Goal: Information Seeking & Learning: Compare options

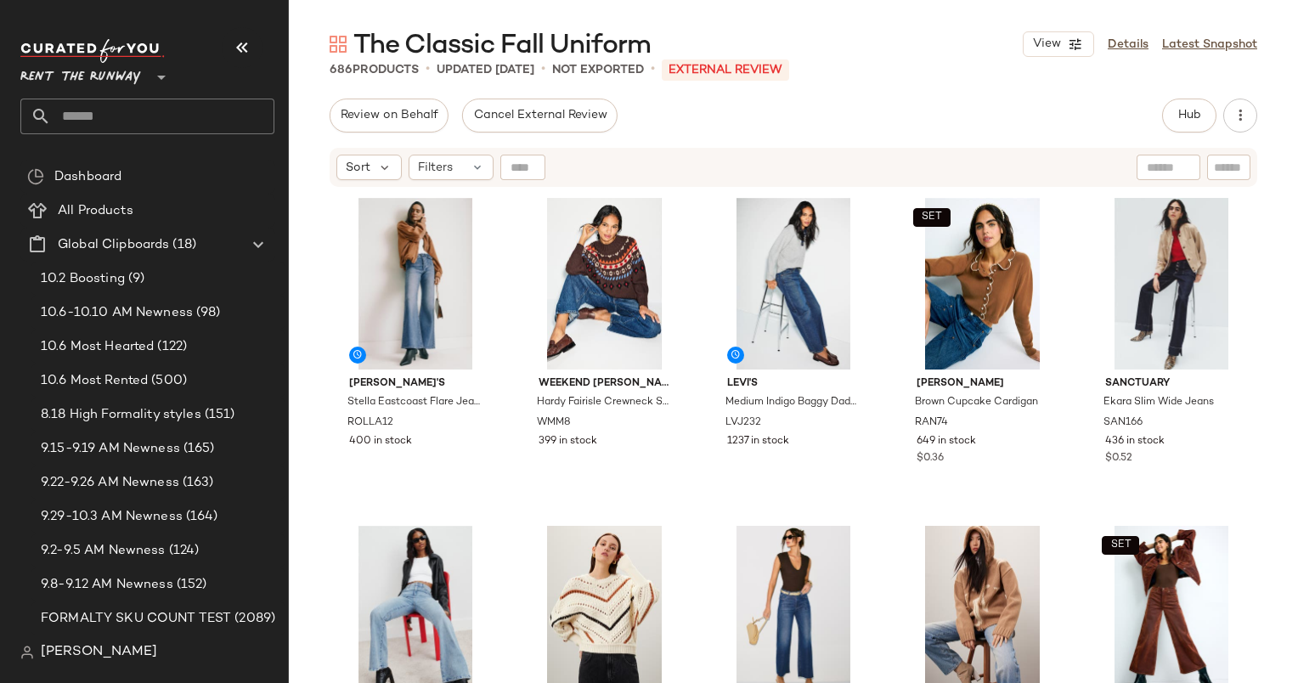
click at [330, 123] on div "Review on Behalf" at bounding box center [389, 116] width 119 height 34
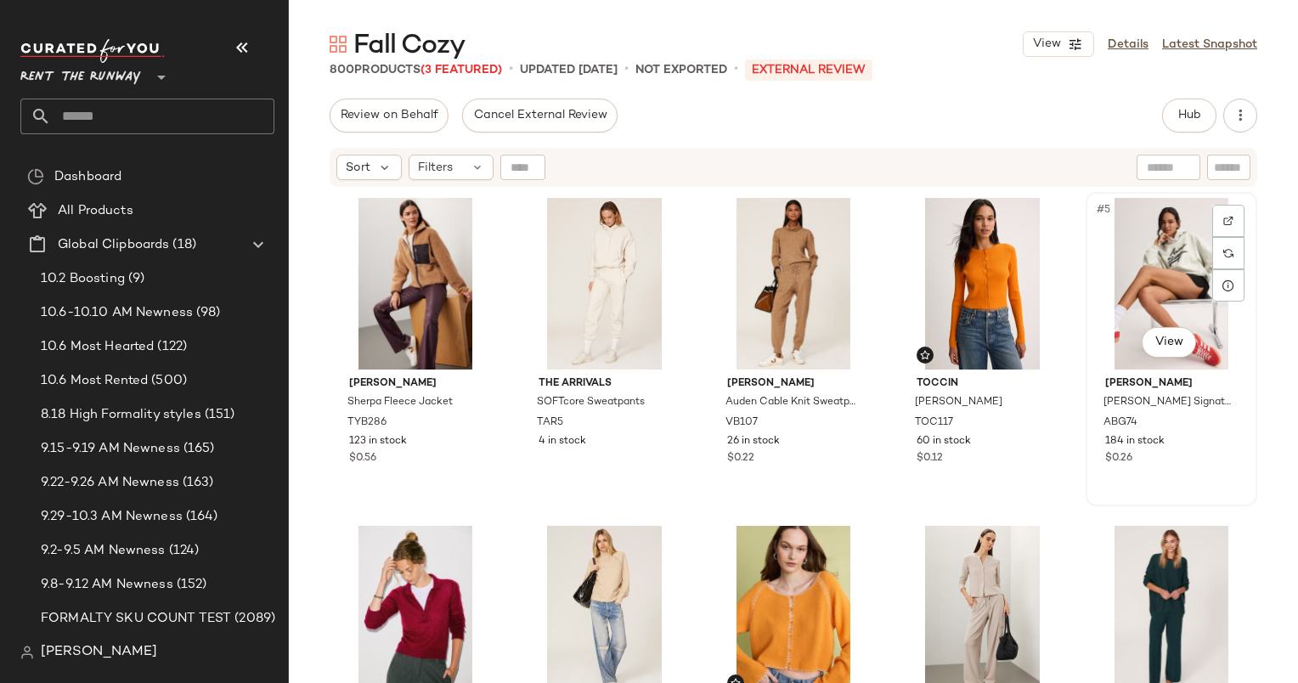
click at [1227, 198] on div "#5 View" at bounding box center [1172, 284] width 160 height 172
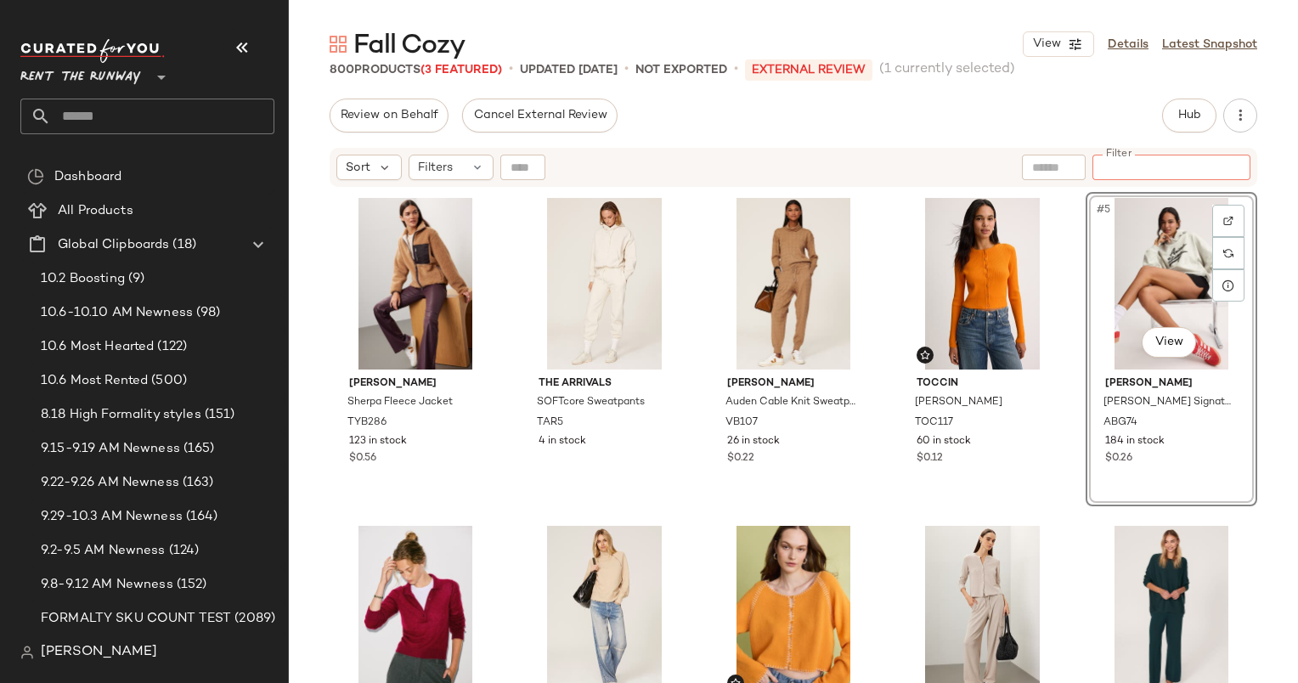
click at [1237, 177] on div at bounding box center [1171, 167] width 158 height 25
type input "*****"
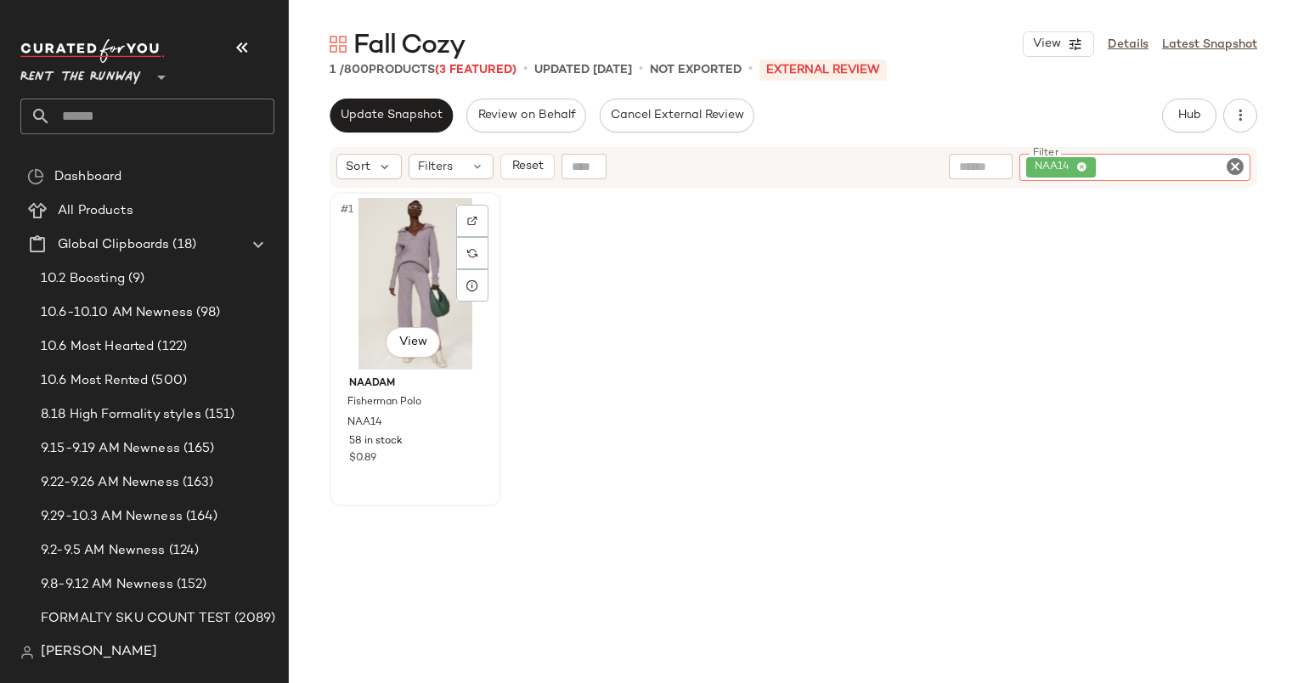
click at [415, 268] on div "#1 View" at bounding box center [416, 284] width 160 height 172
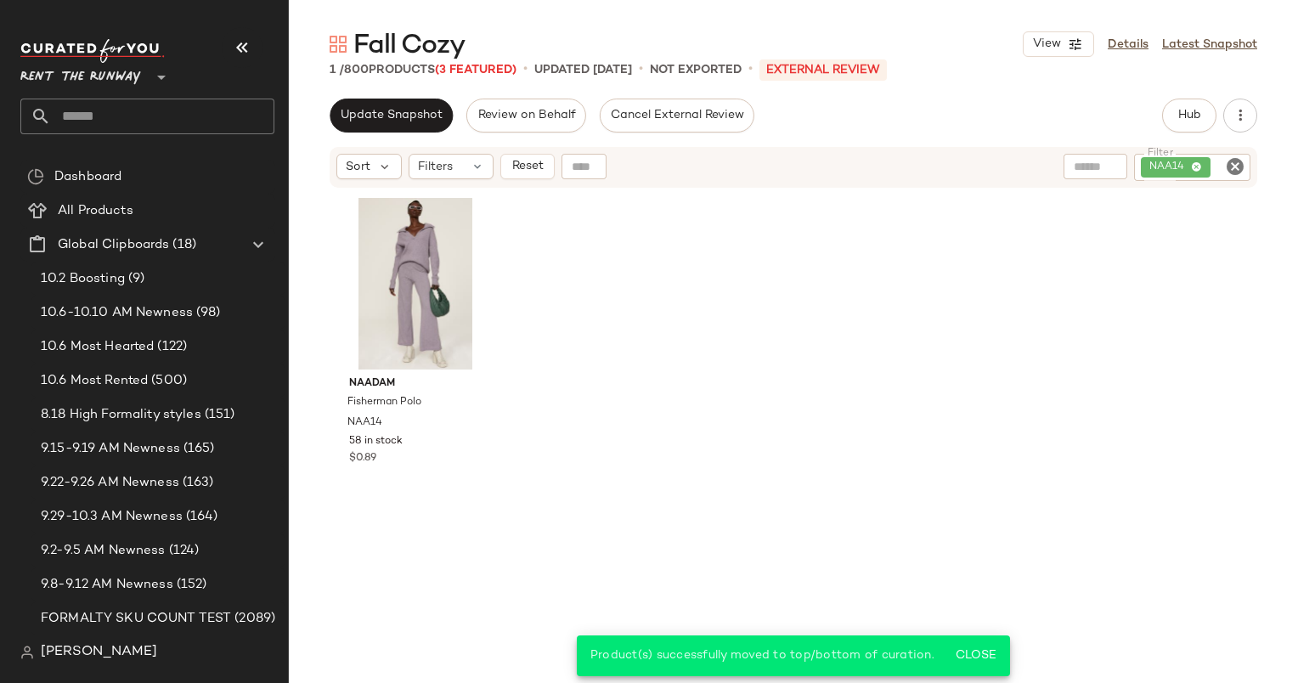
click at [1231, 176] on icon "Clear Filter" at bounding box center [1235, 166] width 20 height 20
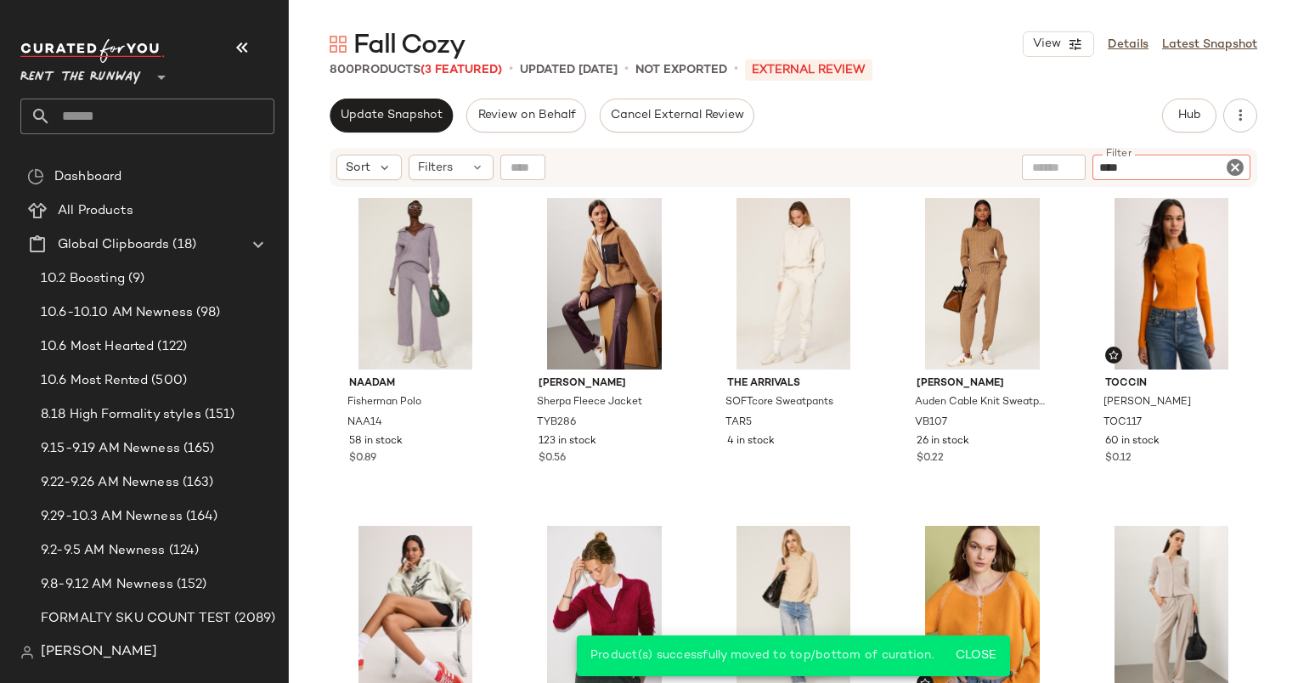
type input "*****"
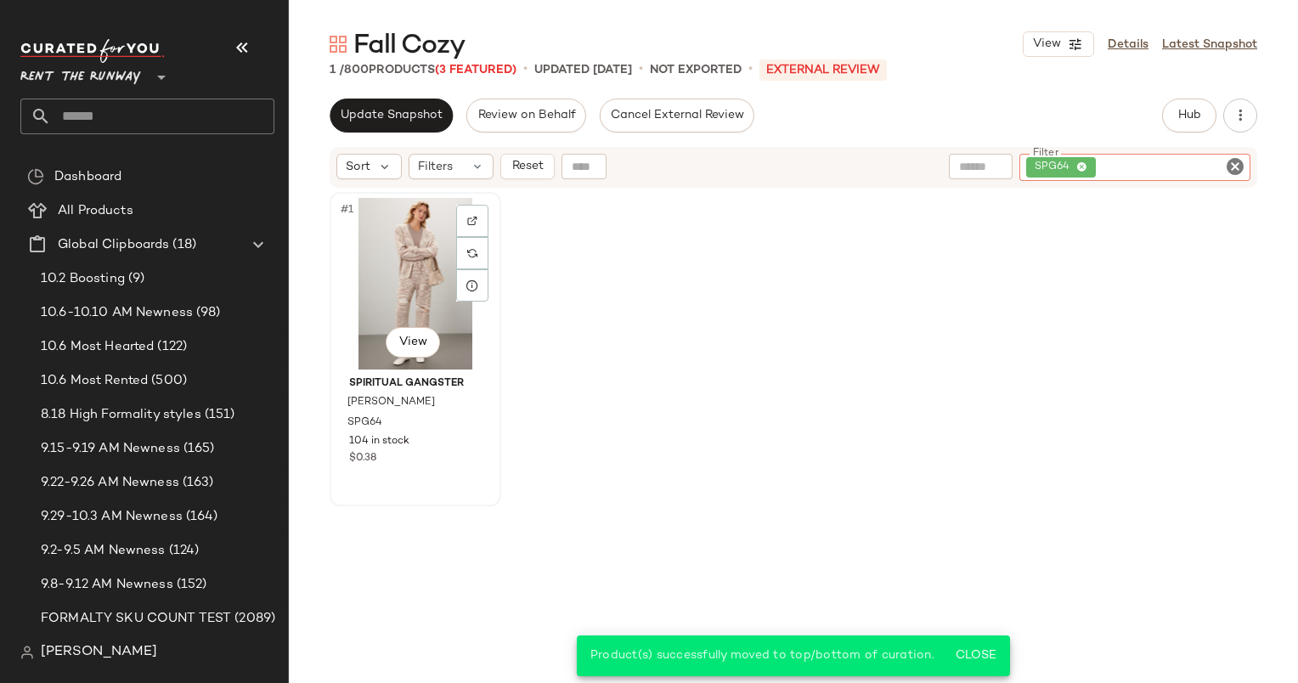
click at [376, 283] on div "#1 View" at bounding box center [416, 284] width 160 height 172
click at [1219, 343] on div "Spiritual Gangster [PERSON_NAME] SPG64 104 in stock $0.38" at bounding box center [794, 458] width 928 height 533
click at [1233, 165] on icon "Clear Filter" at bounding box center [1235, 166] width 20 height 20
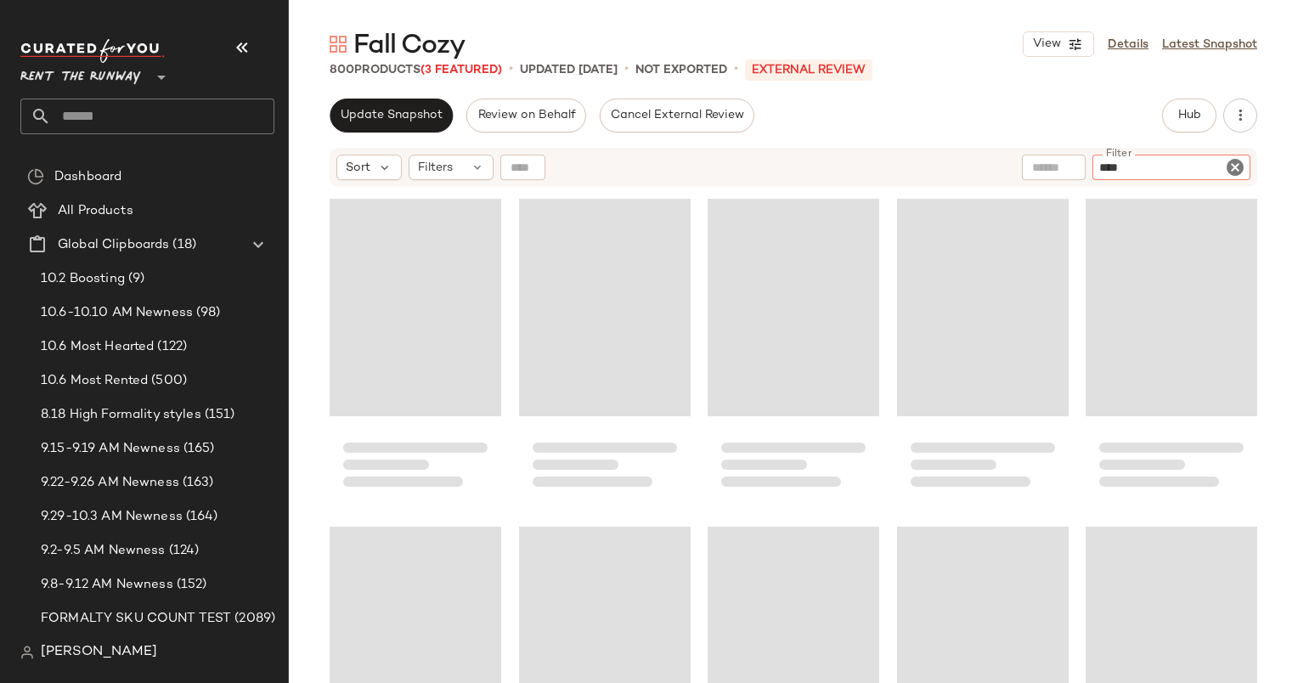
type input "*****"
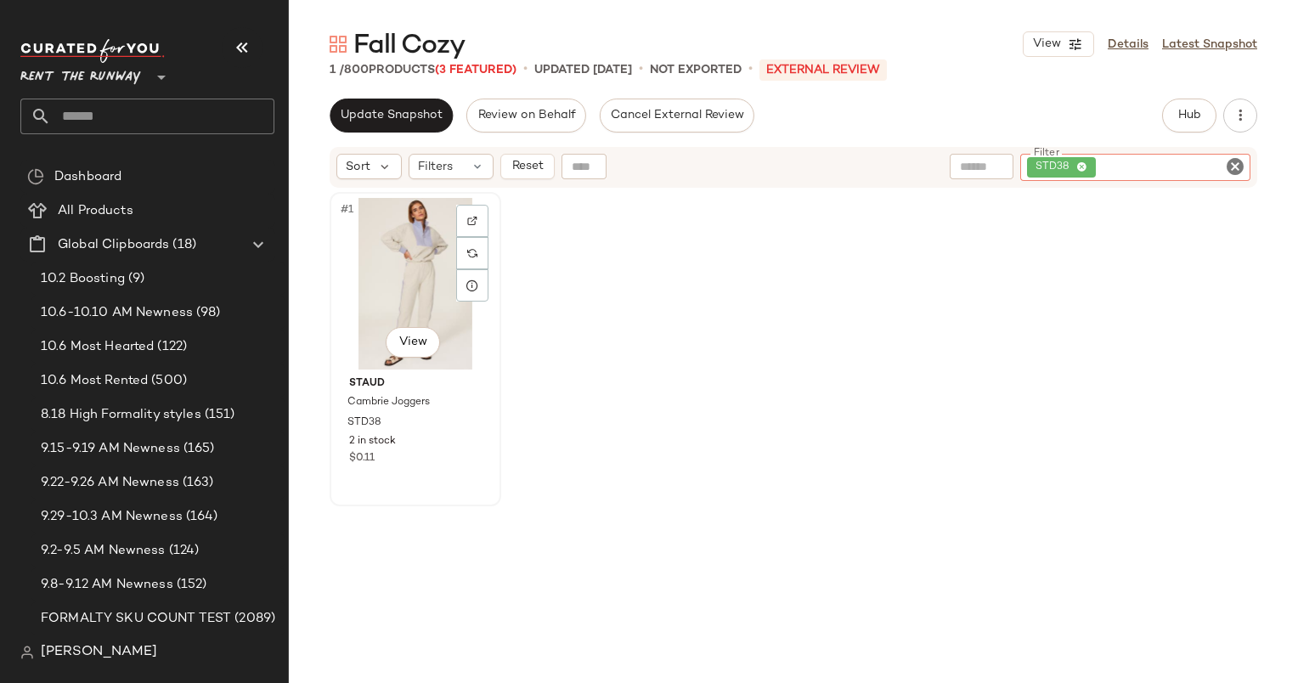
click at [394, 305] on div "#1 View" at bounding box center [416, 284] width 160 height 172
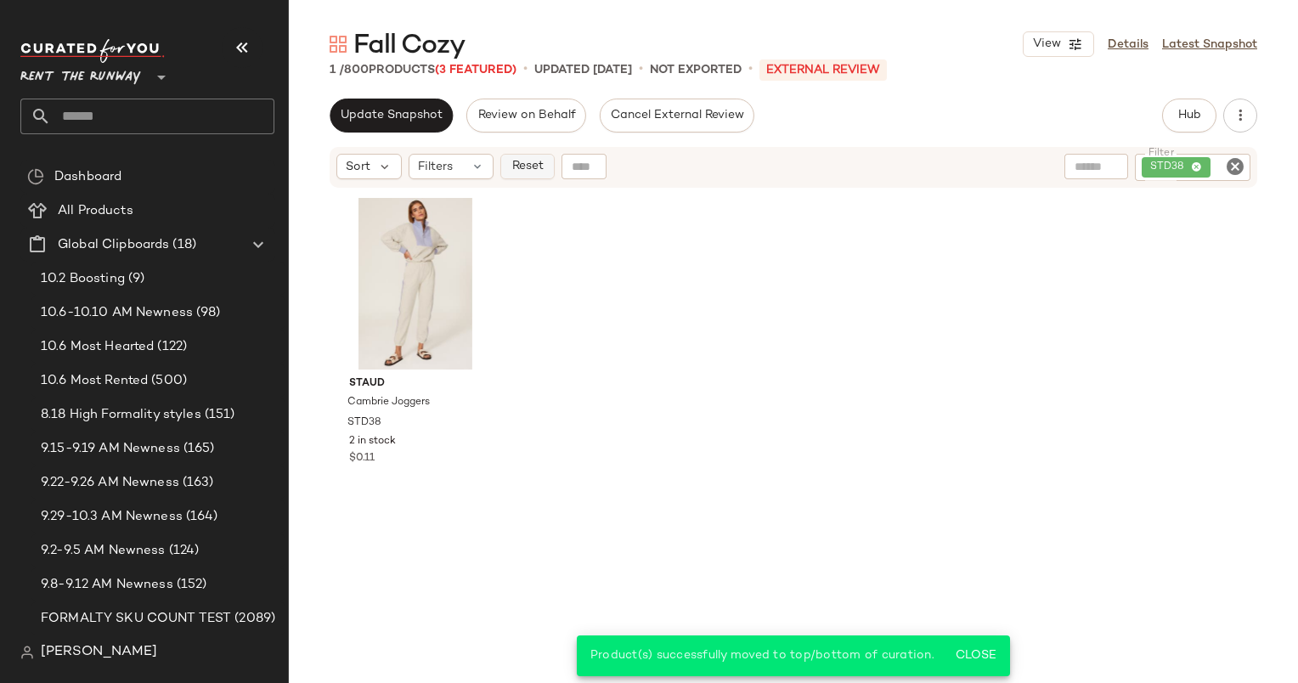
click at [533, 167] on span "Reset" at bounding box center [527, 167] width 32 height 14
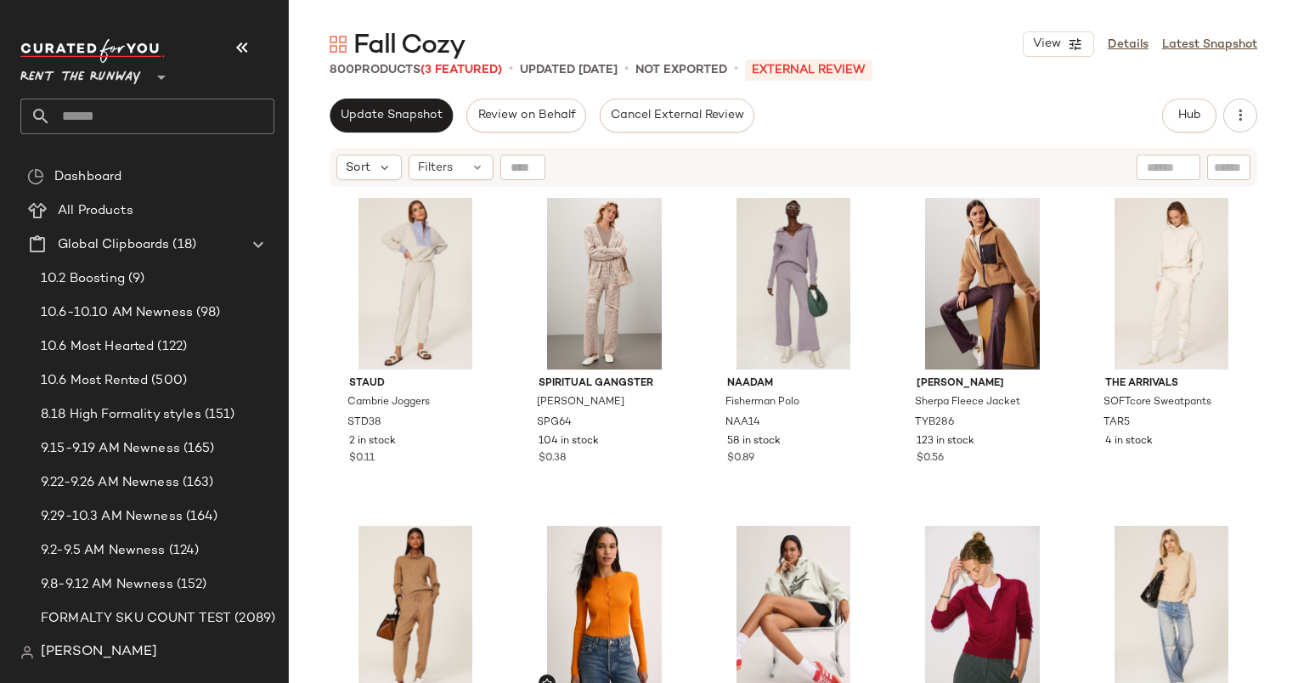
click at [309, 258] on div "[PERSON_NAME] Joggers STD38 2 in stock $0.11 Spiritual Gangster Sasha Vee Cardi…" at bounding box center [793, 457] width 1009 height 537
click at [411, 237] on div "#1 View" at bounding box center [416, 284] width 160 height 172
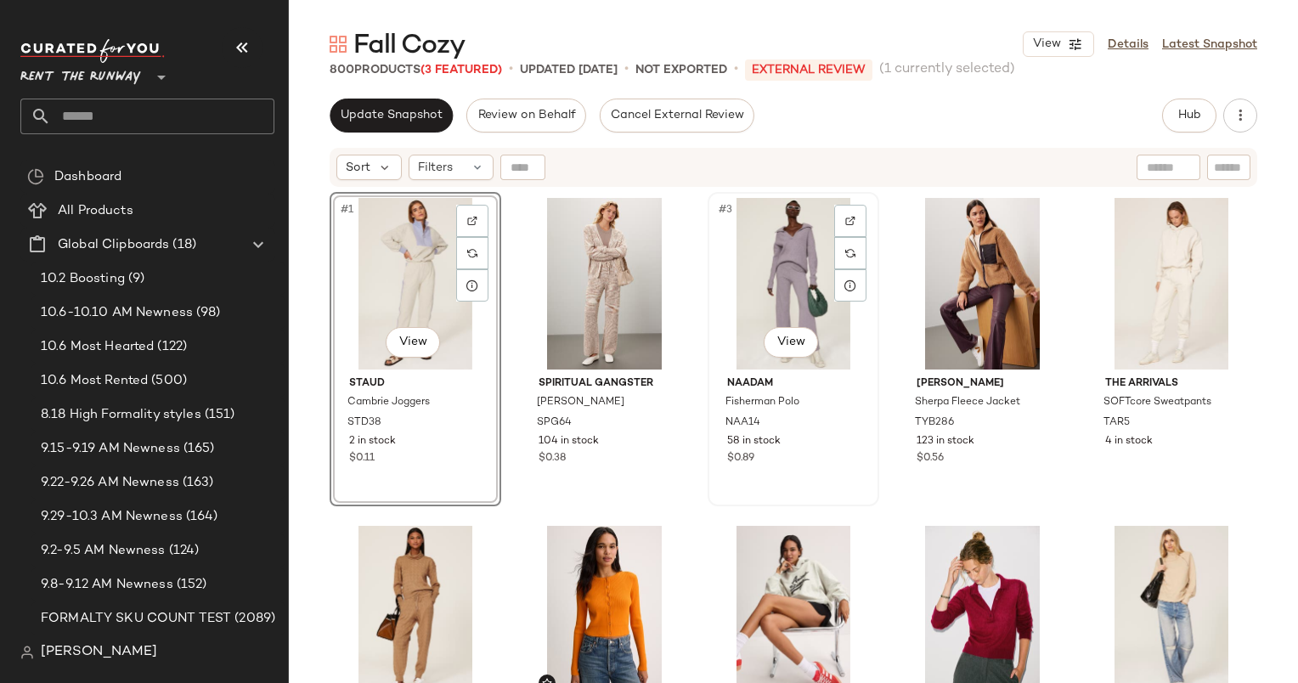
click at [797, 257] on div "#3 View" at bounding box center [794, 284] width 160 height 172
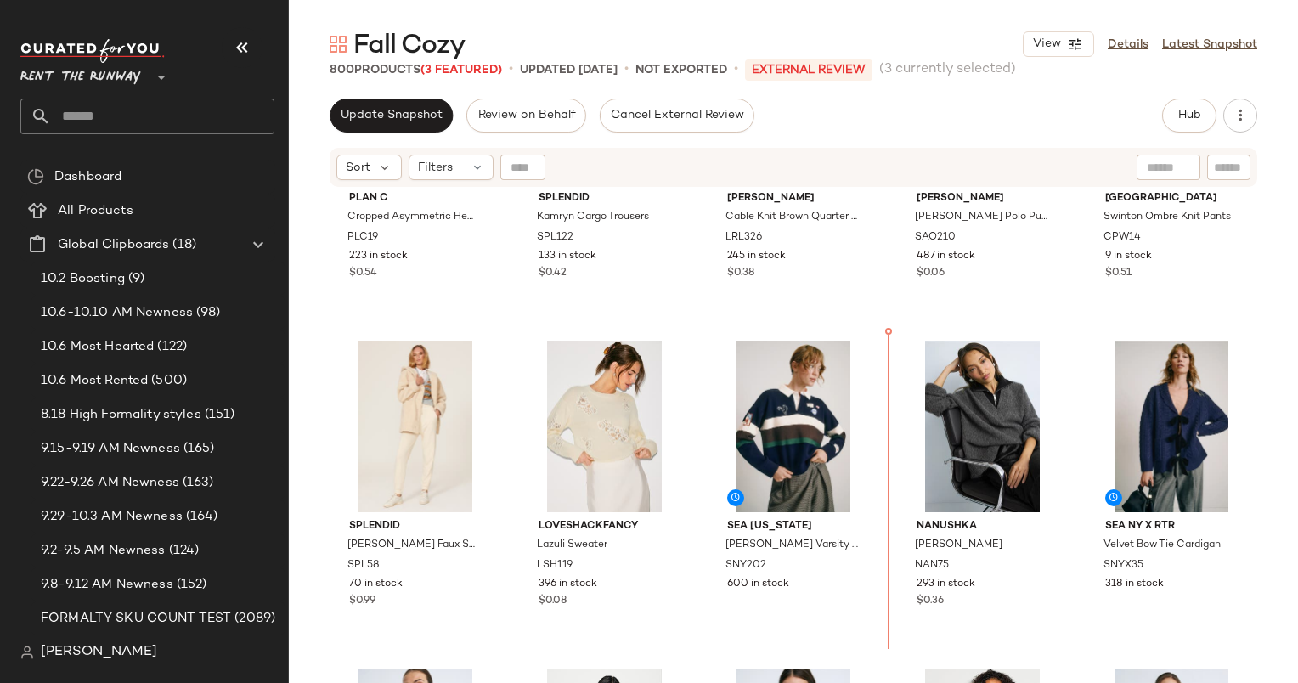
scroll to position [1183, 0]
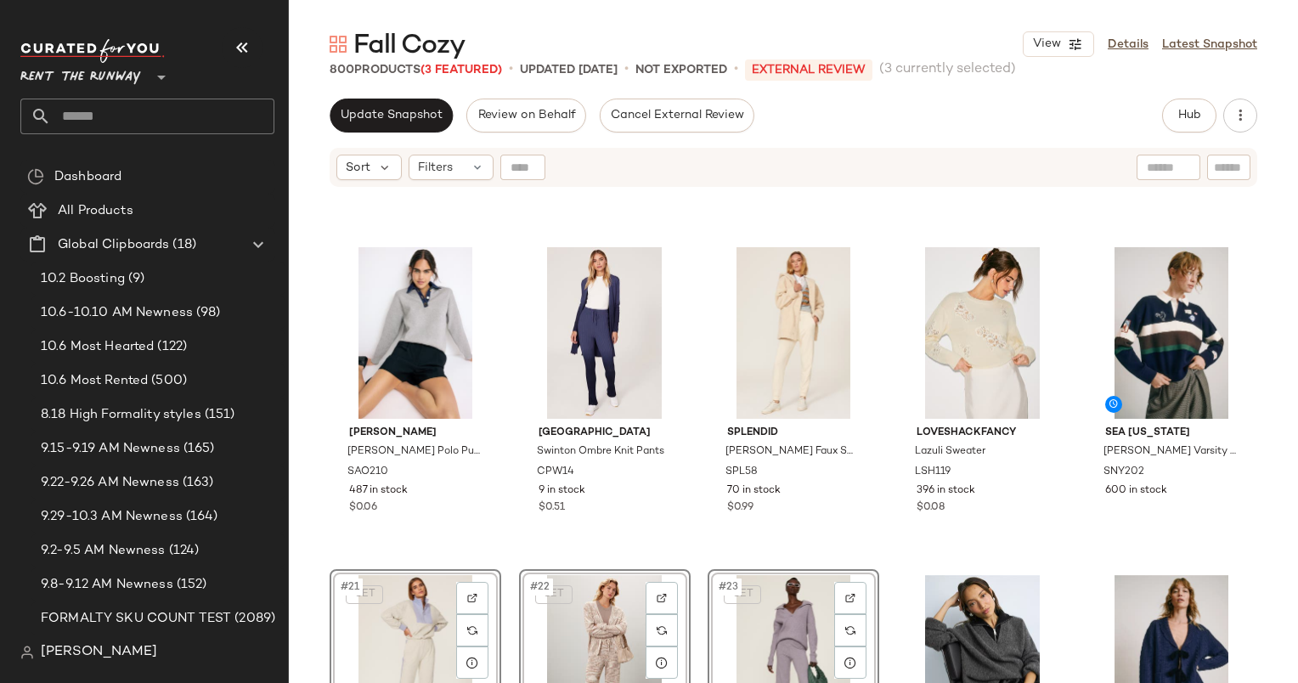
scroll to position [948, 0]
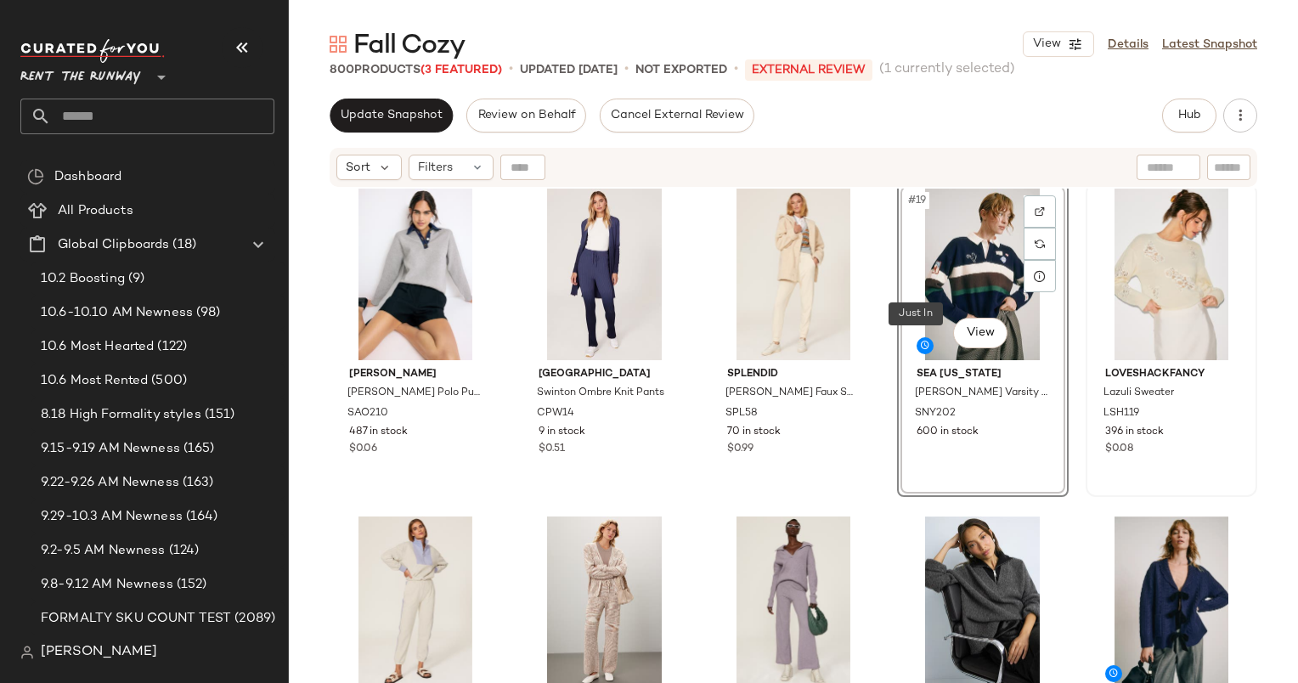
scroll to position [1008, 0]
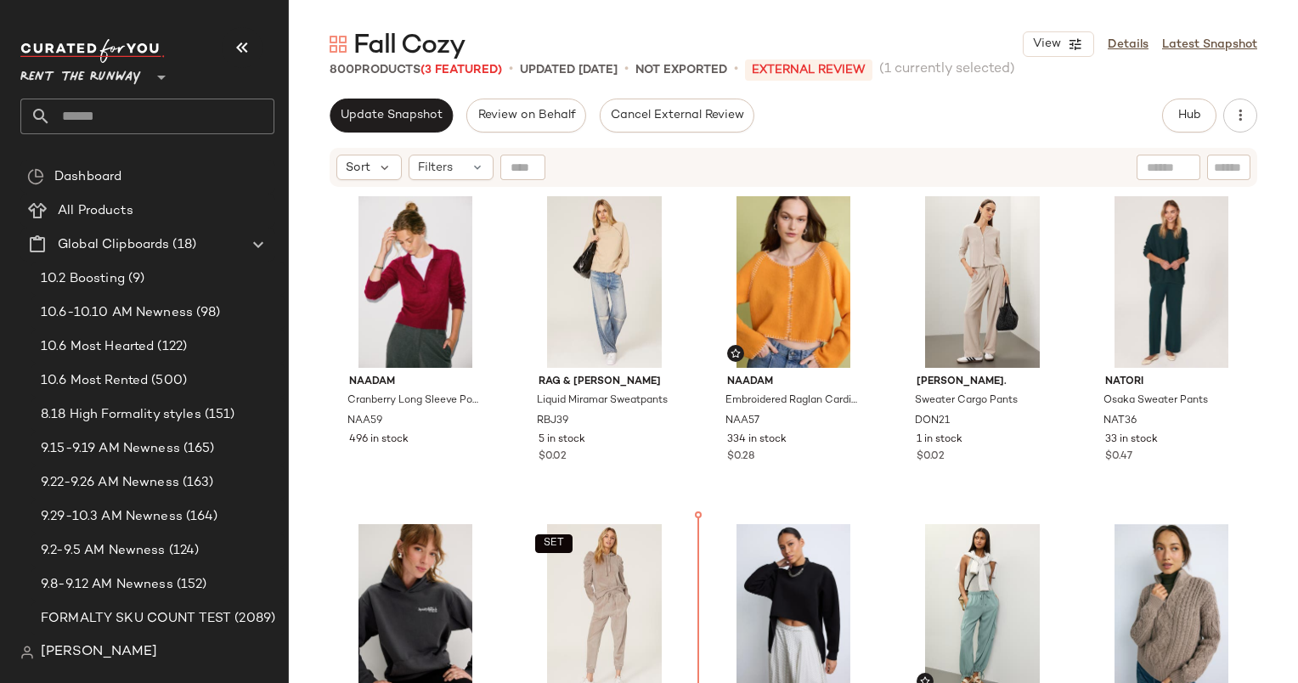
scroll to position [347, 0]
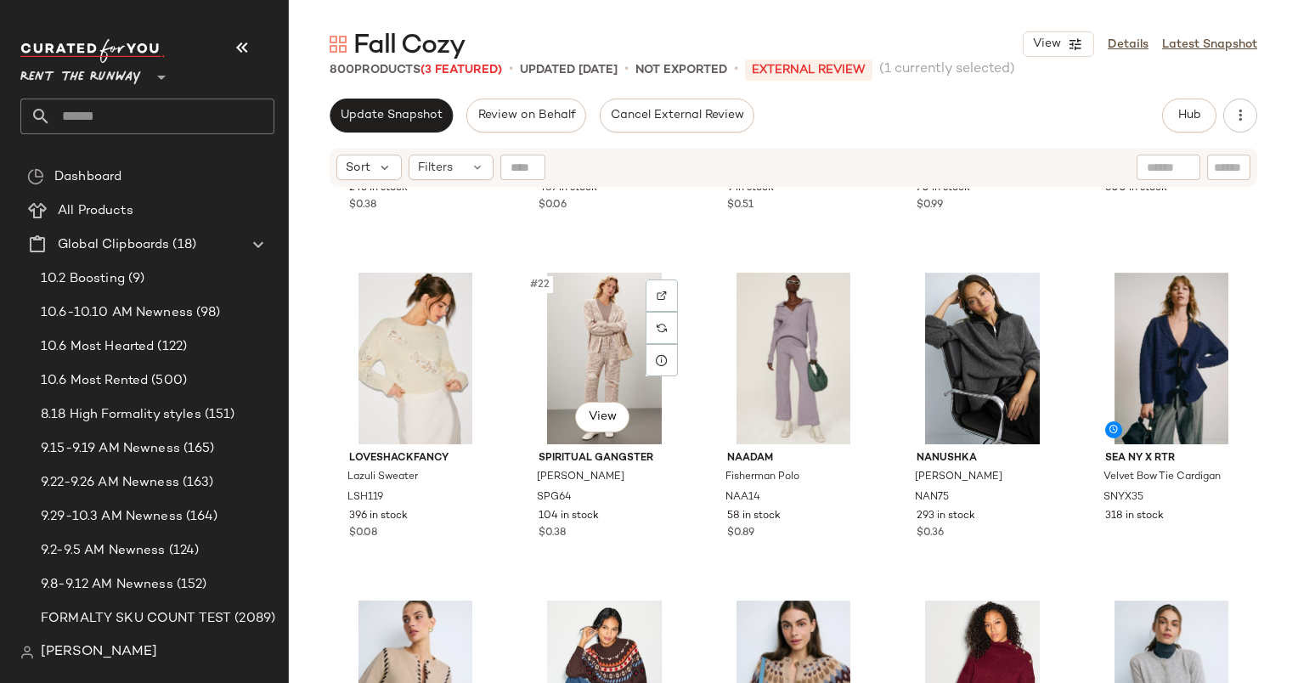
scroll to position [1252, 0]
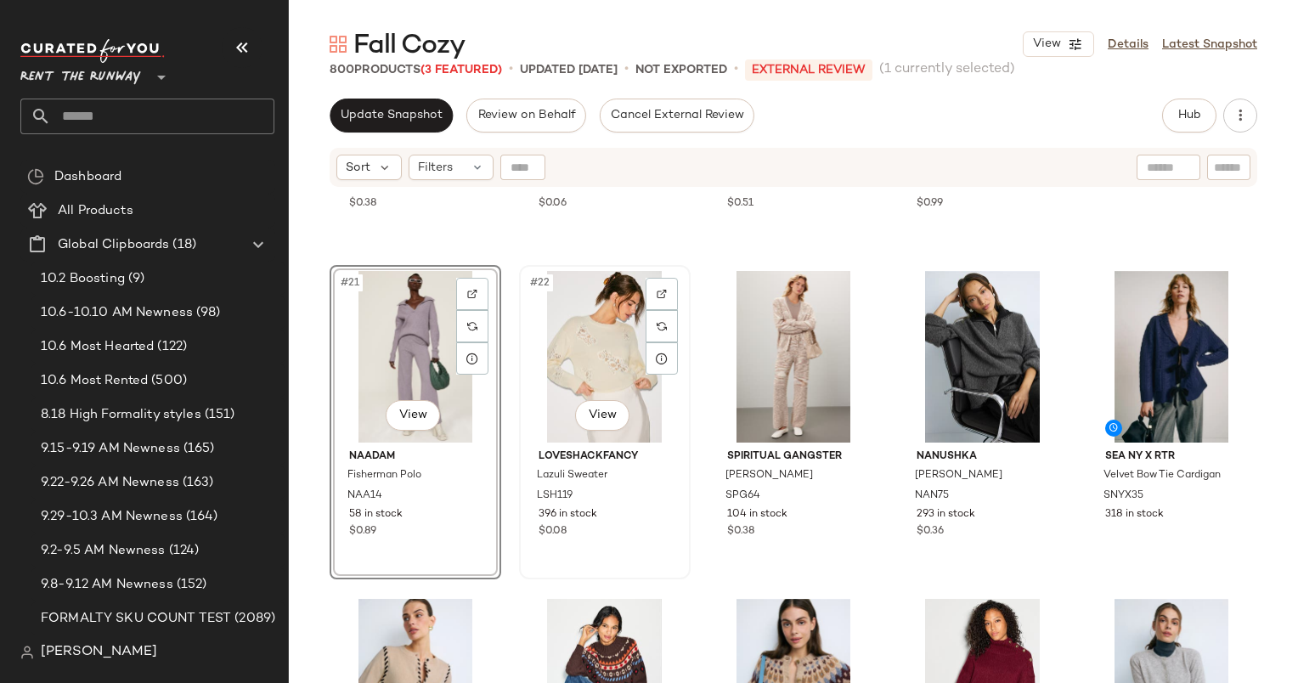
scroll to position [1281, 0]
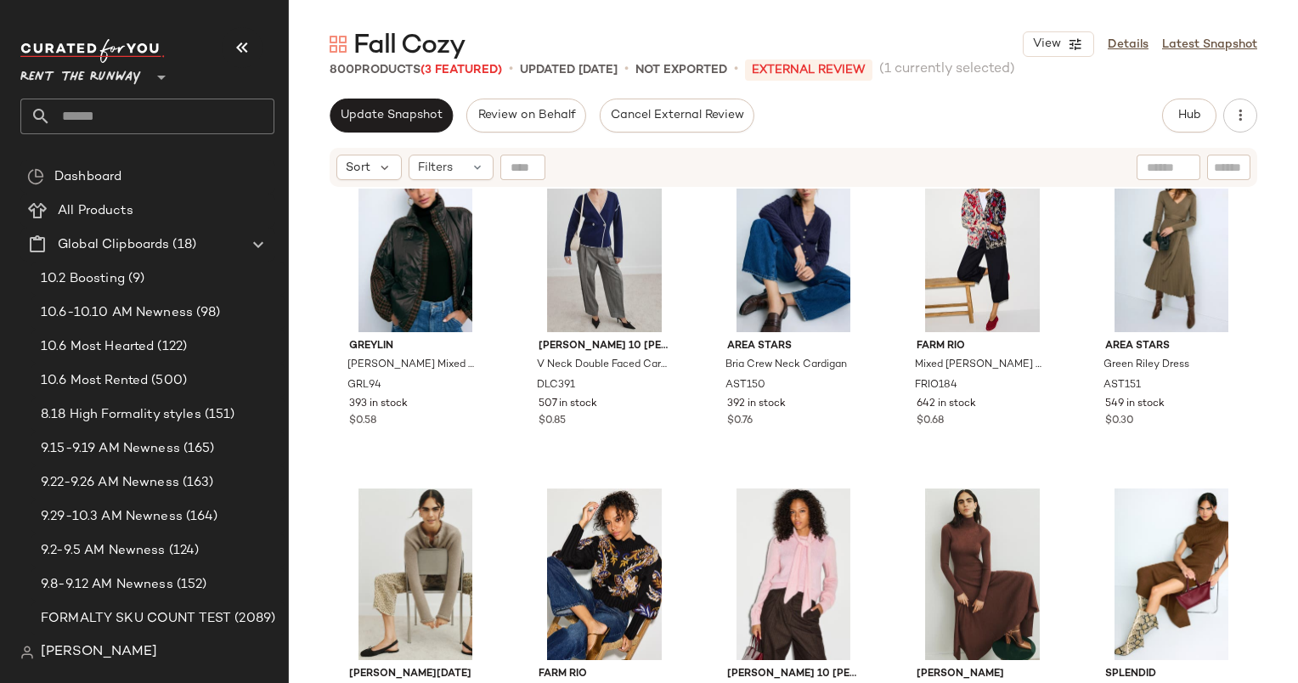
scroll to position [3002, 0]
click at [475, 172] on icon at bounding box center [478, 168] width 14 height 14
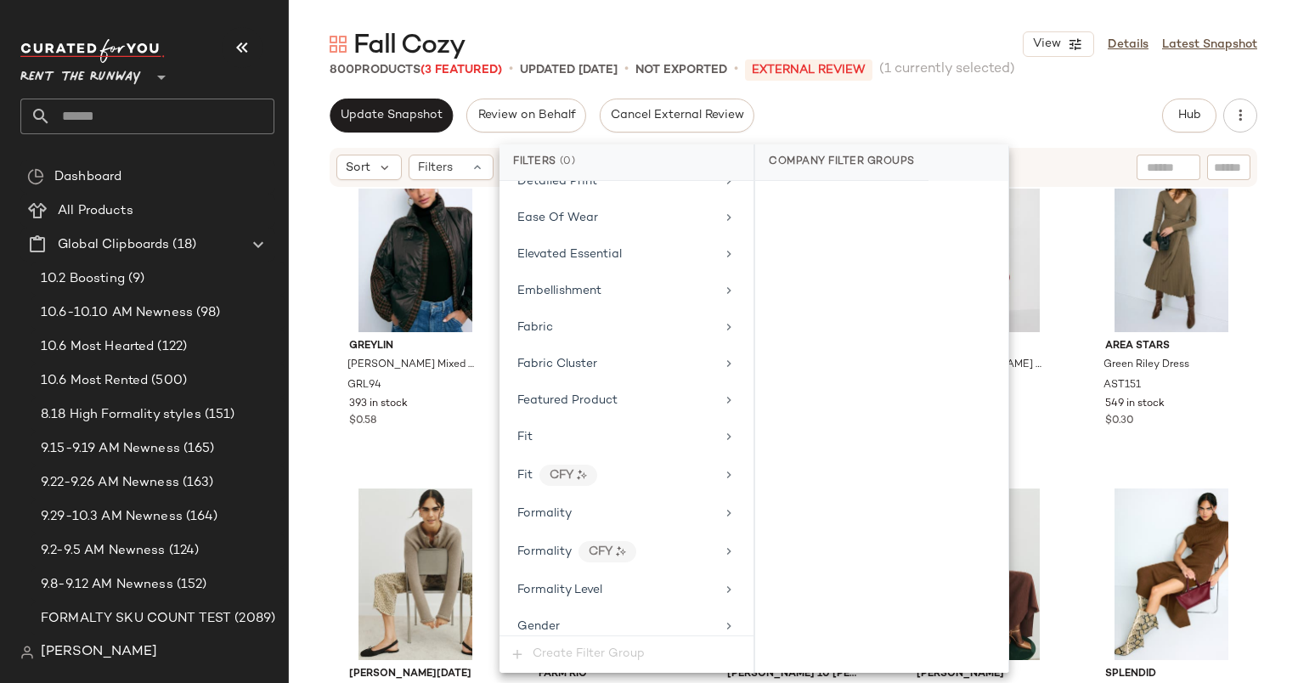
scroll to position [776, 0]
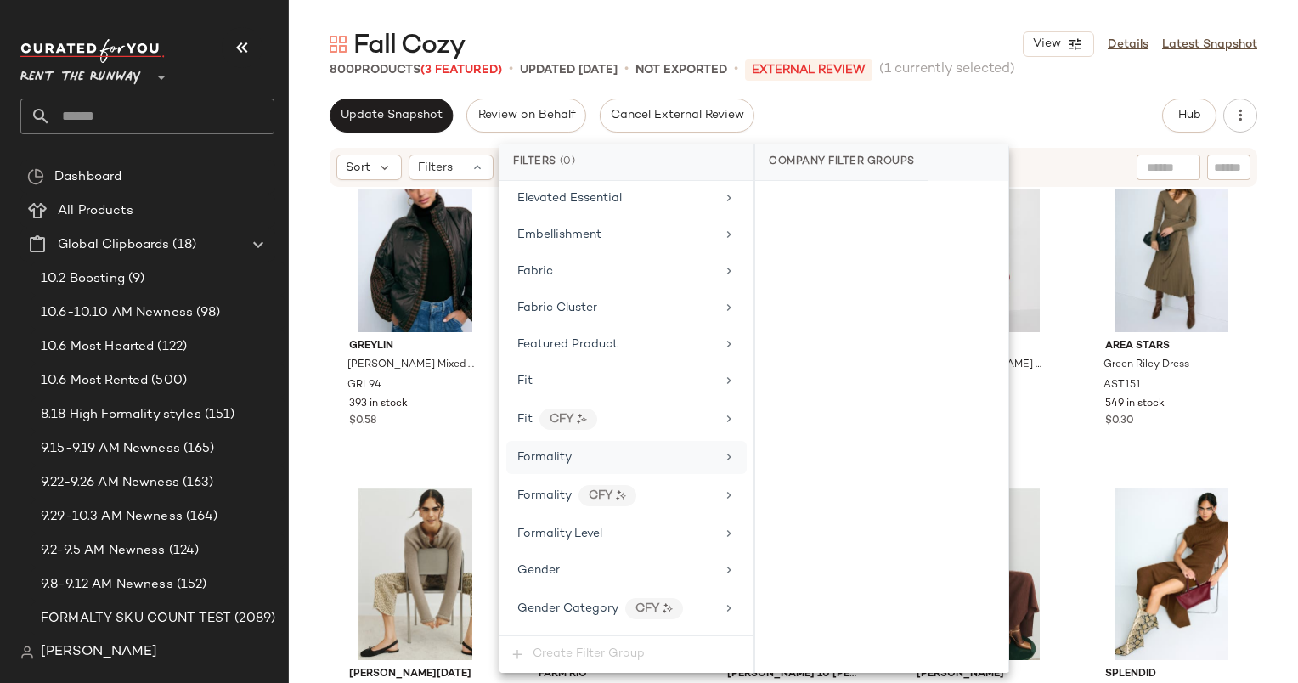
click at [597, 449] on div "Formality" at bounding box center [616, 458] width 198 height 18
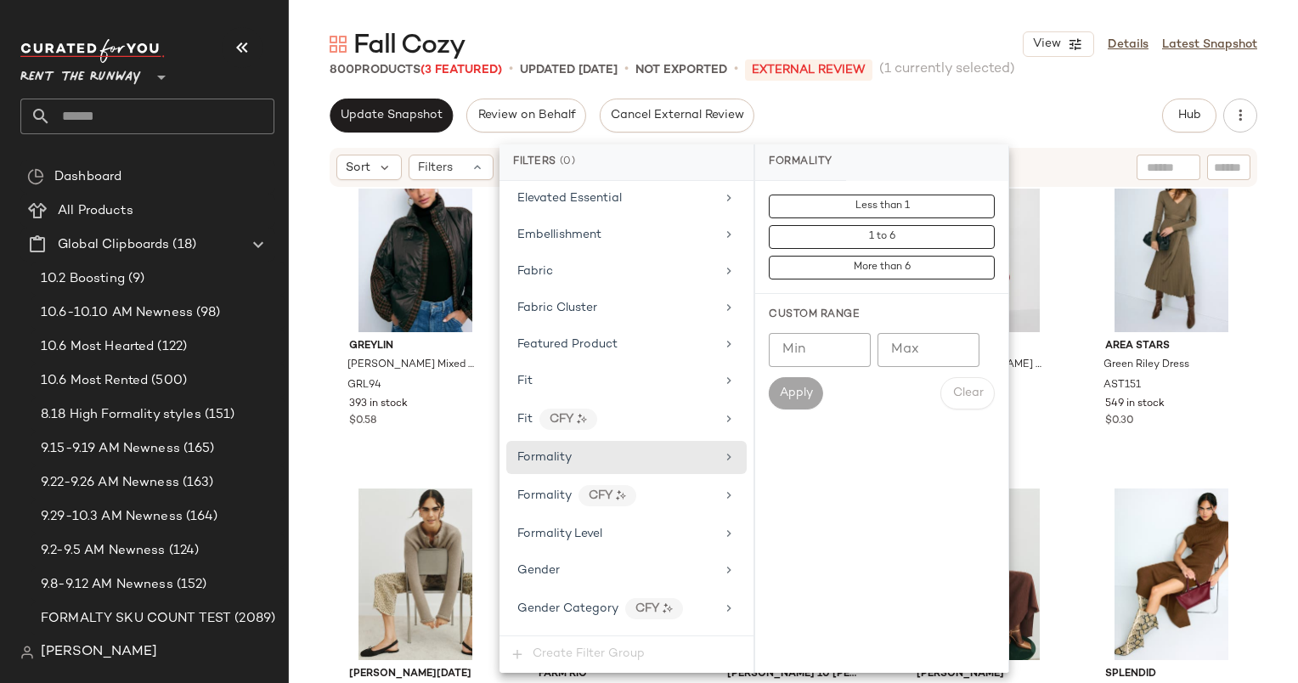
click at [921, 342] on input "Max" at bounding box center [929, 350] width 102 height 34
type input "*"
click at [790, 390] on span "Apply" at bounding box center [796, 394] width 34 height 14
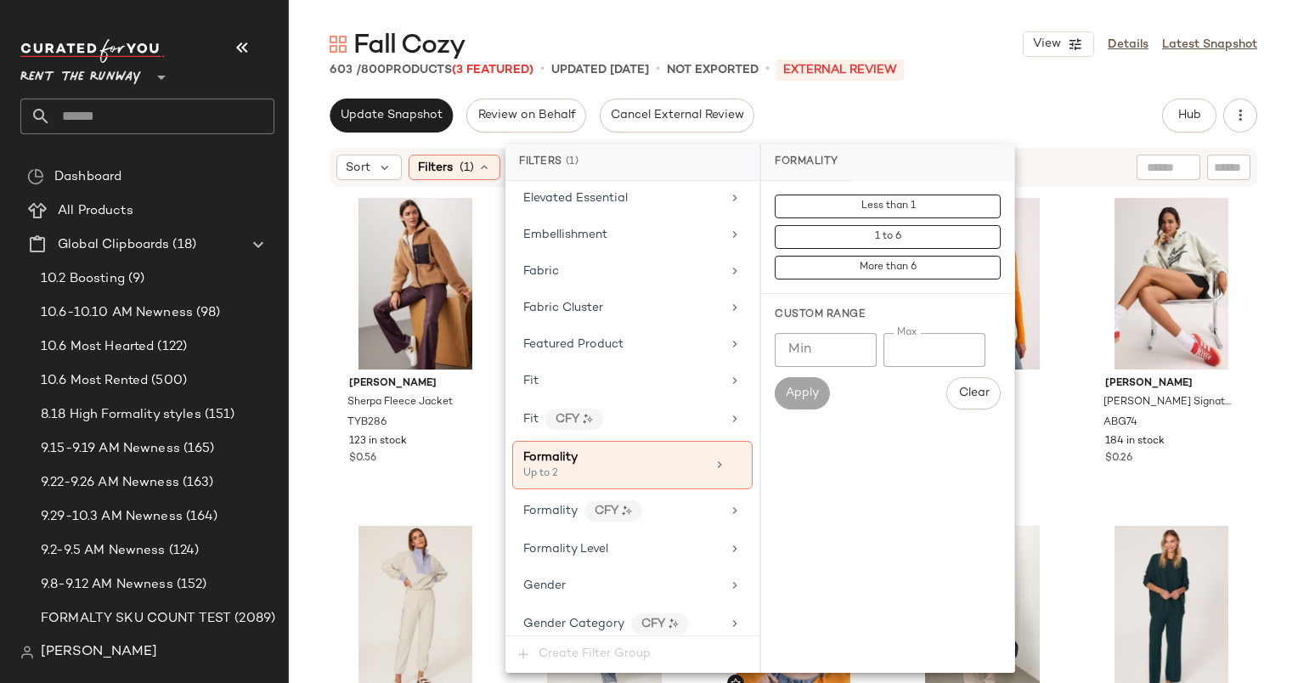
click at [979, 108] on div "Update Snapshot Review on Behalf Cancel External Review Hub Send for Review Ext…" at bounding box center [794, 116] width 928 height 34
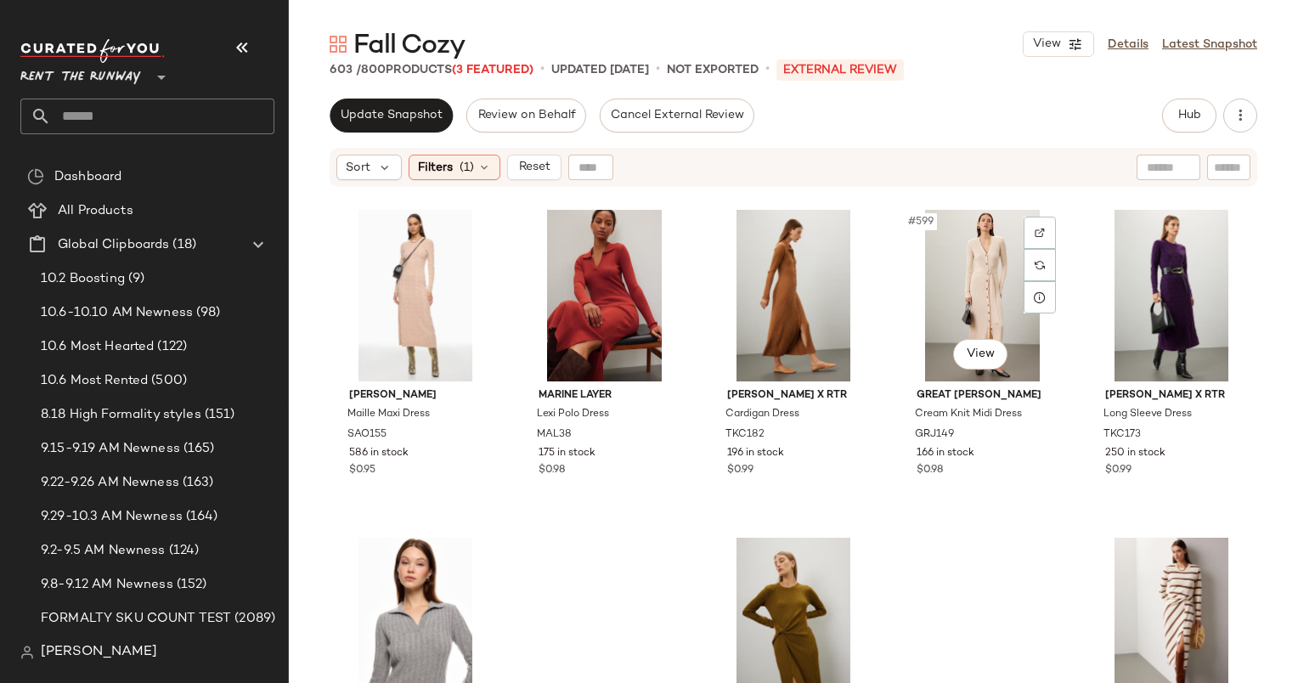
scroll to position [39027, 0]
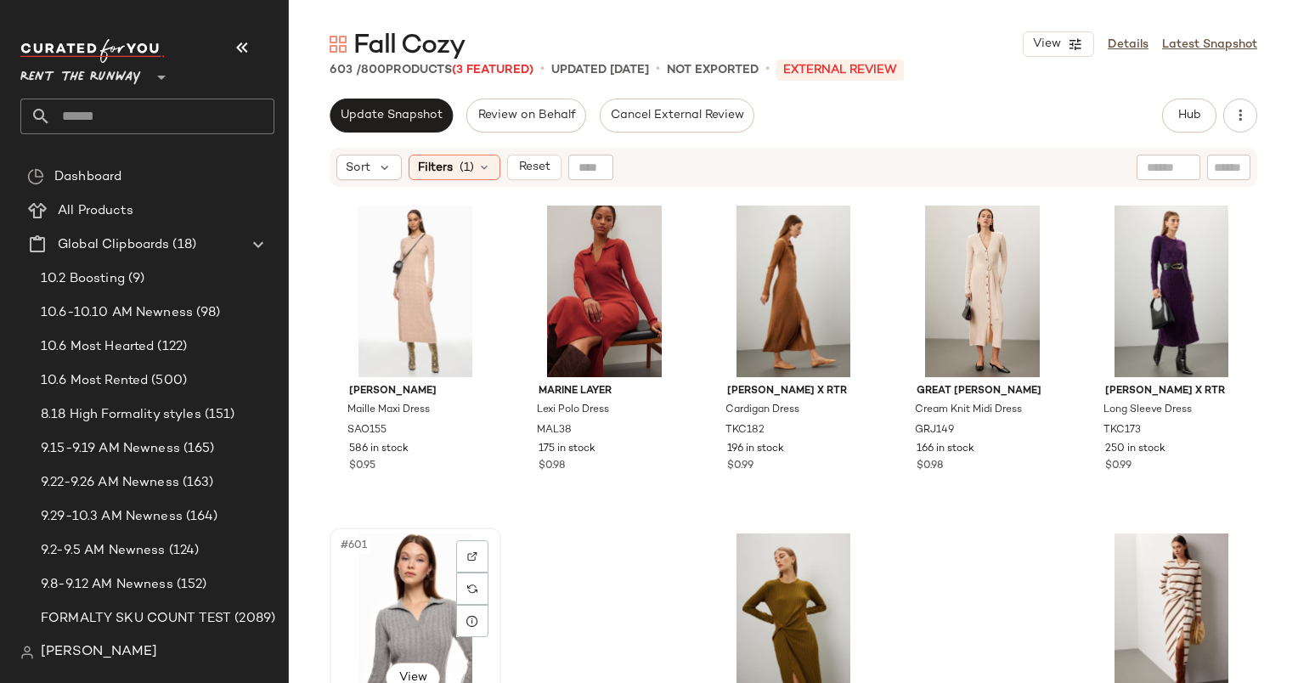
click at [426, 557] on div "#601 View" at bounding box center [416, 619] width 160 height 172
click at [477, 540] on div at bounding box center [472, 556] width 32 height 32
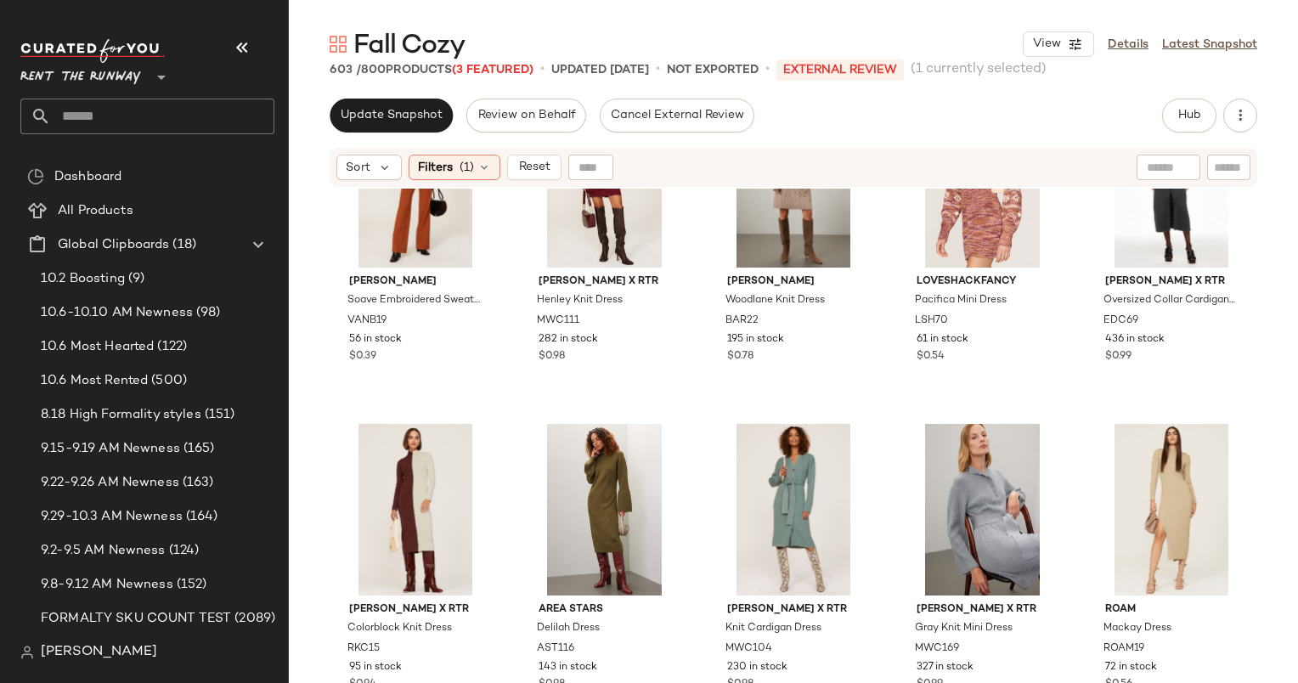
scroll to position [38480, 0]
click at [465, 161] on span "(1)" at bounding box center [467, 168] width 14 height 18
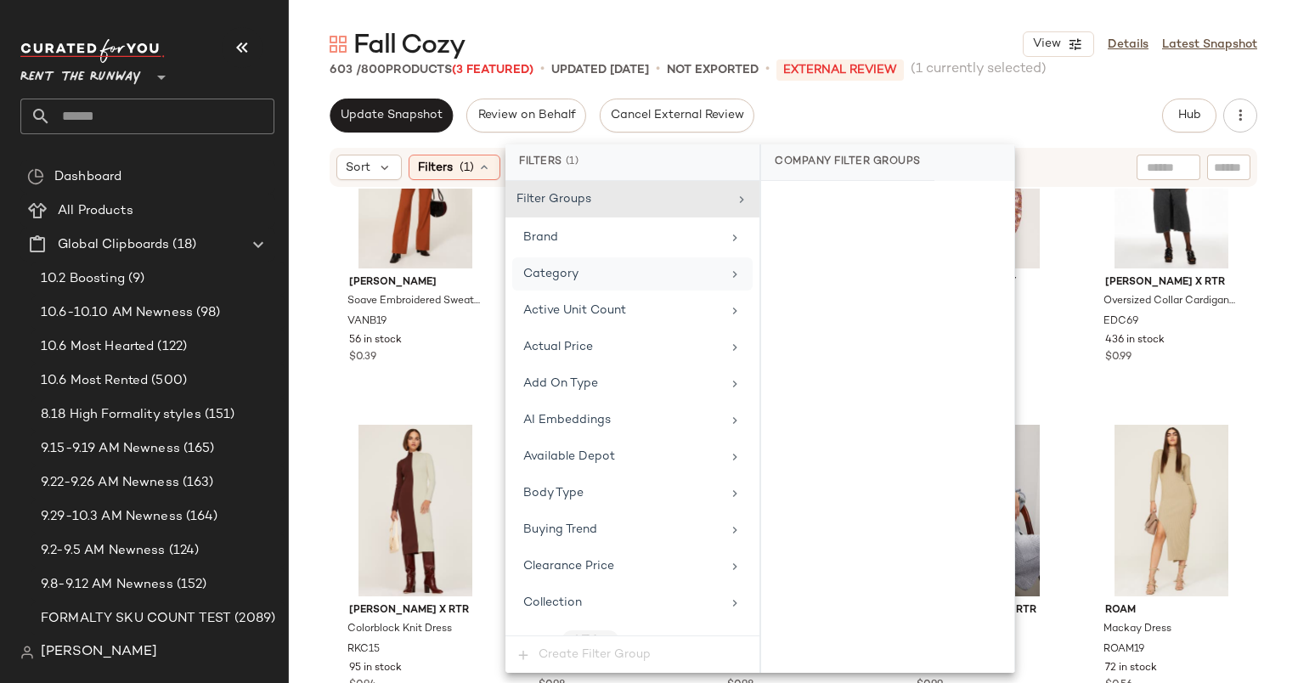
click at [621, 265] on div "Category" at bounding box center [622, 274] width 198 height 18
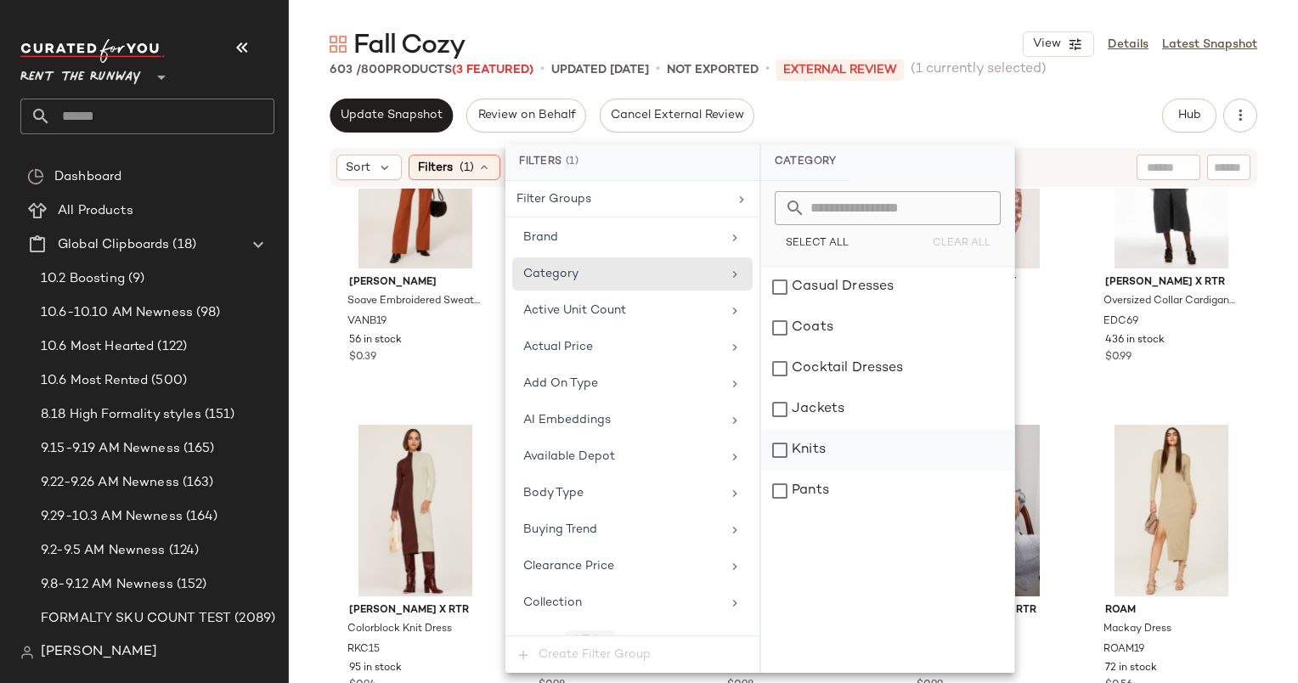
click at [871, 452] on div "Knits" at bounding box center [887, 450] width 253 height 41
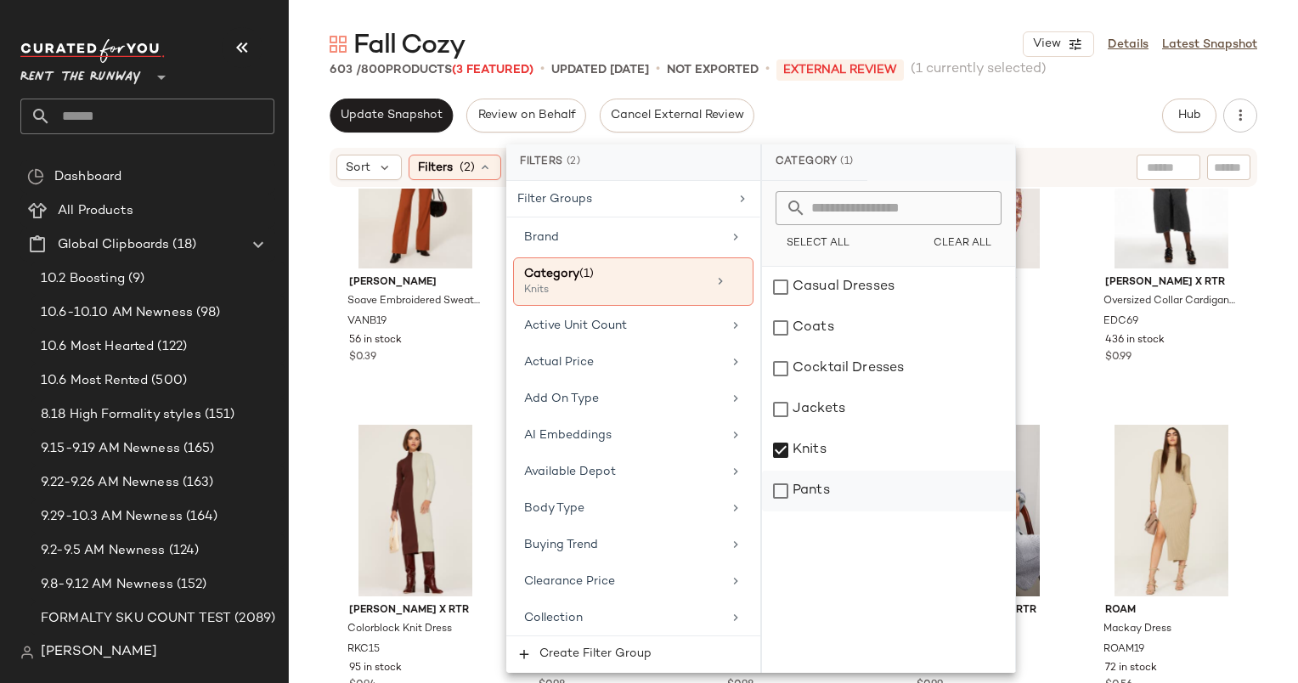
click at [883, 480] on div "Pants" at bounding box center [888, 491] width 253 height 41
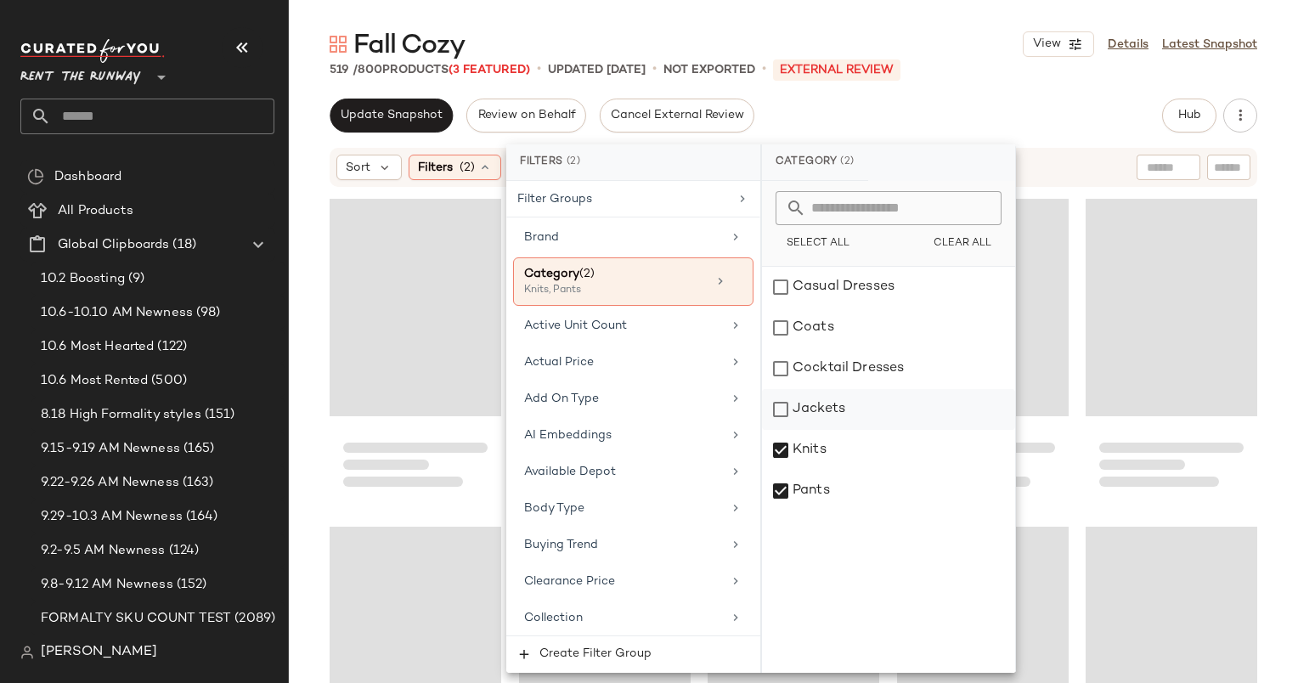
click at [866, 404] on div "Jackets" at bounding box center [888, 409] width 253 height 41
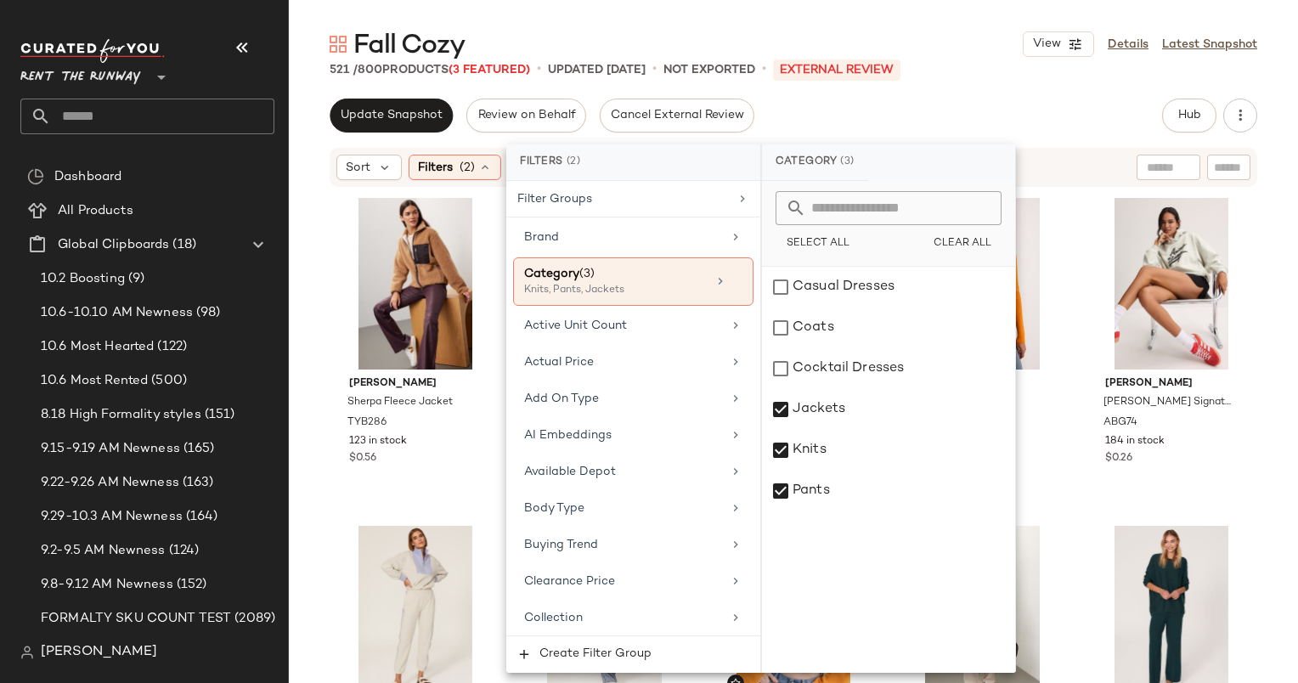
click at [1043, 109] on div "Update Snapshot Review on Behalf Cancel External Review Hub Send for Review Ext…" at bounding box center [794, 116] width 928 height 34
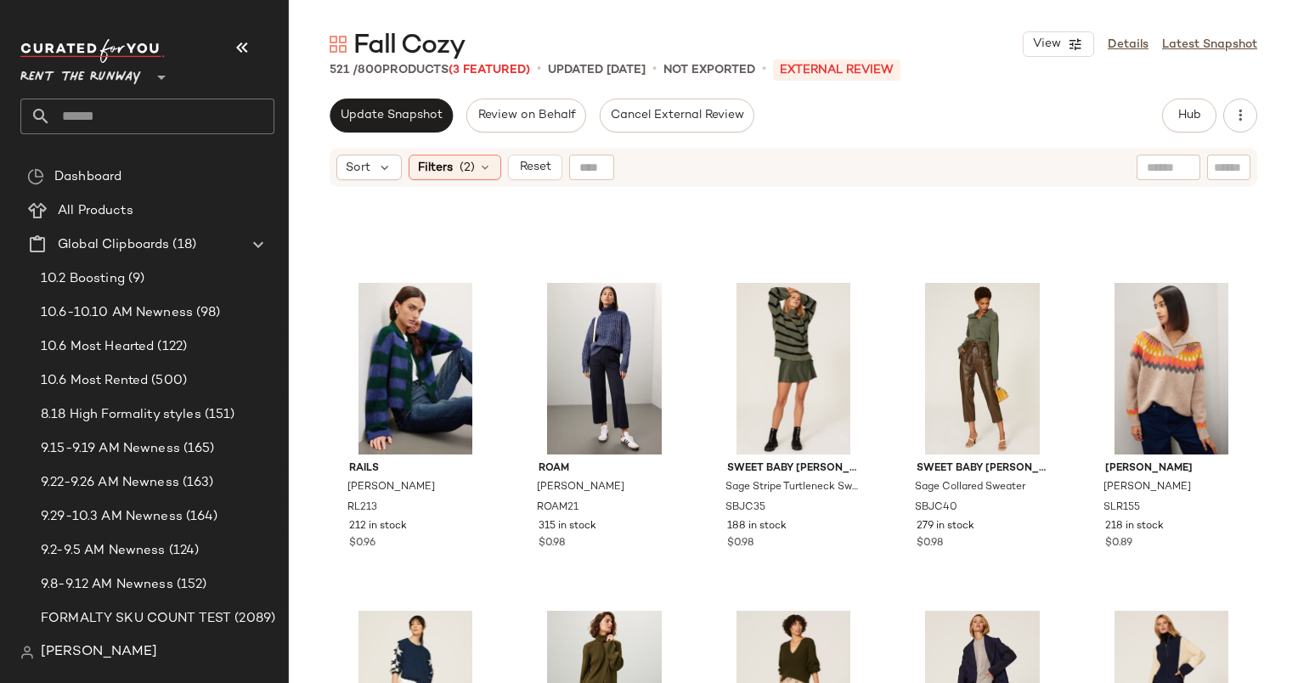
scroll to position [33511, 0]
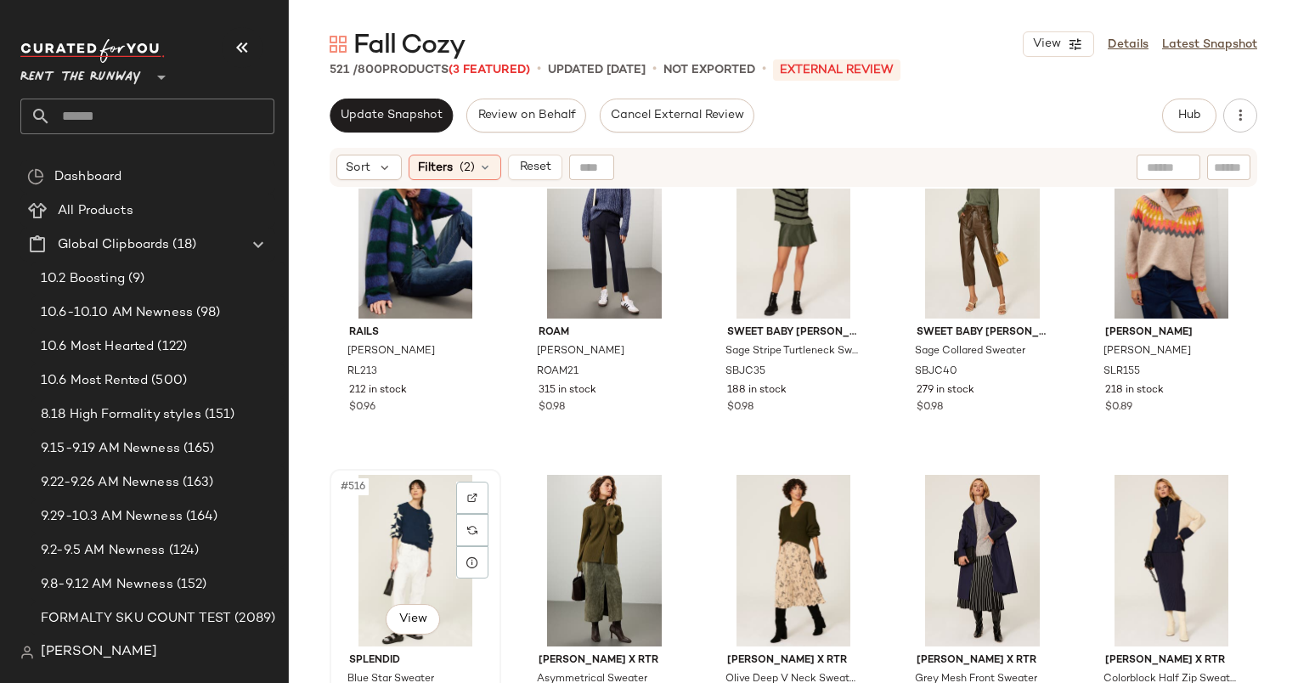
click at [377, 545] on div "#516 View" at bounding box center [416, 561] width 160 height 172
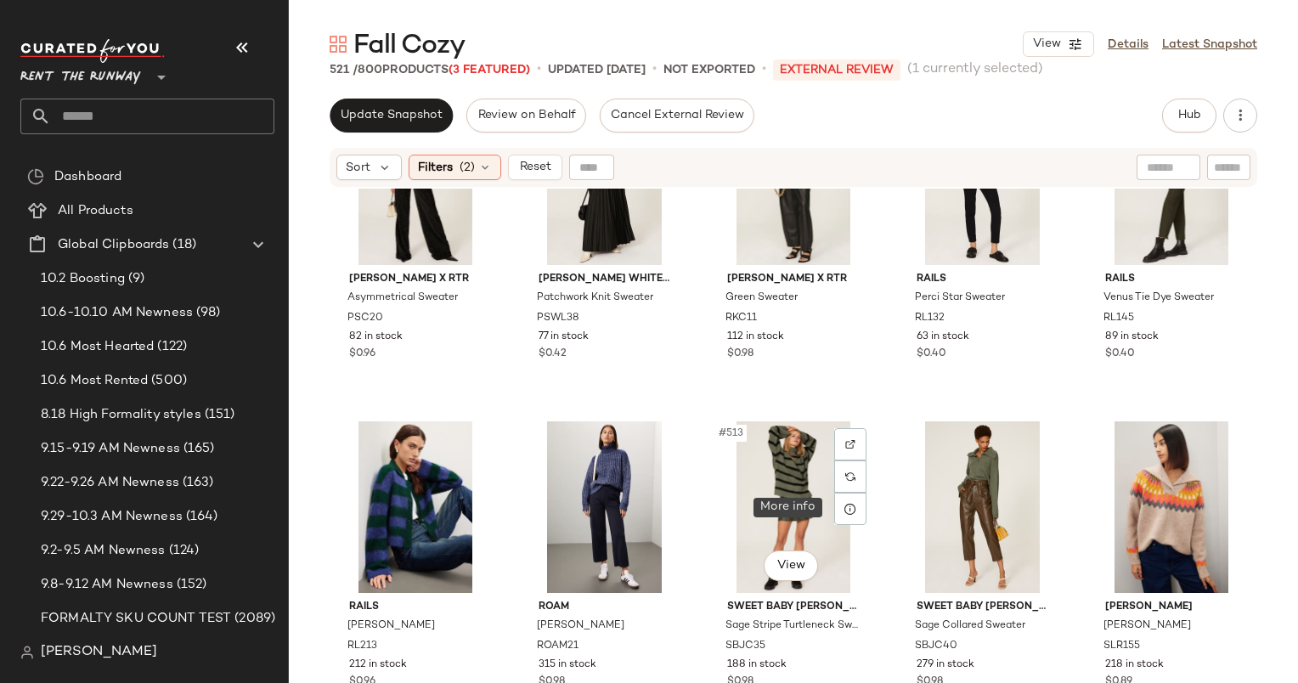
scroll to position [33236, 0]
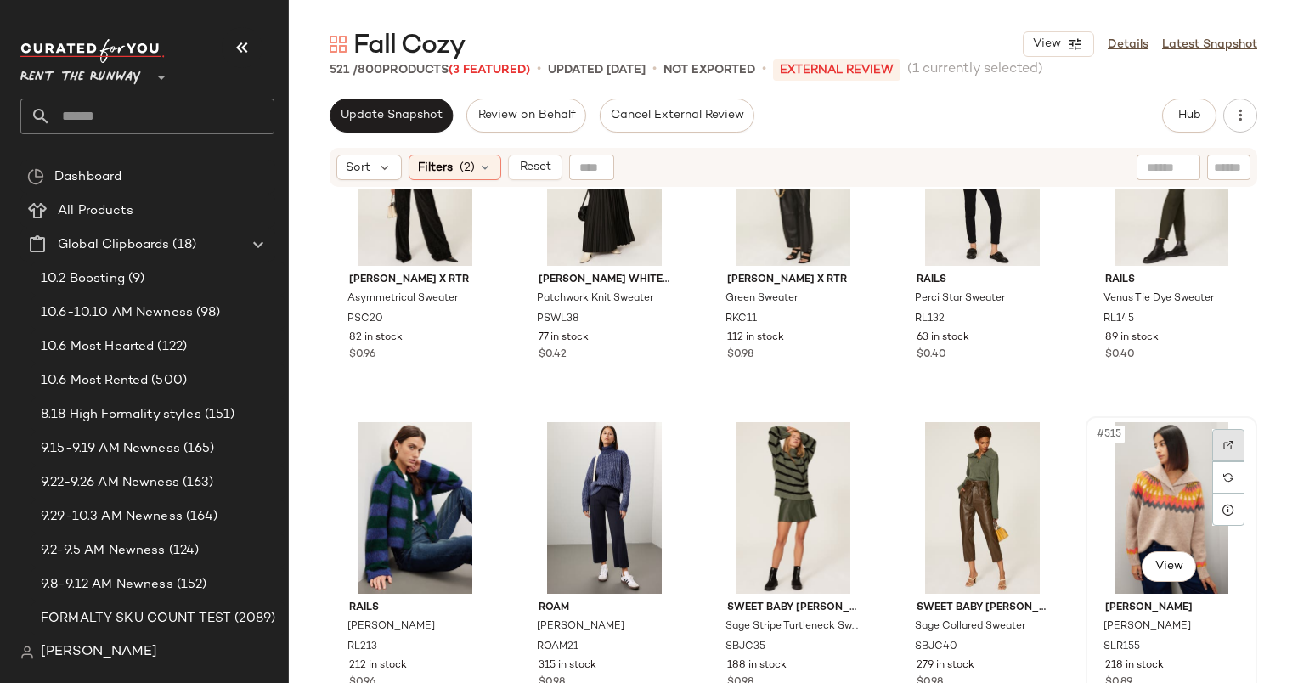
click at [1221, 438] on div at bounding box center [1228, 445] width 32 height 32
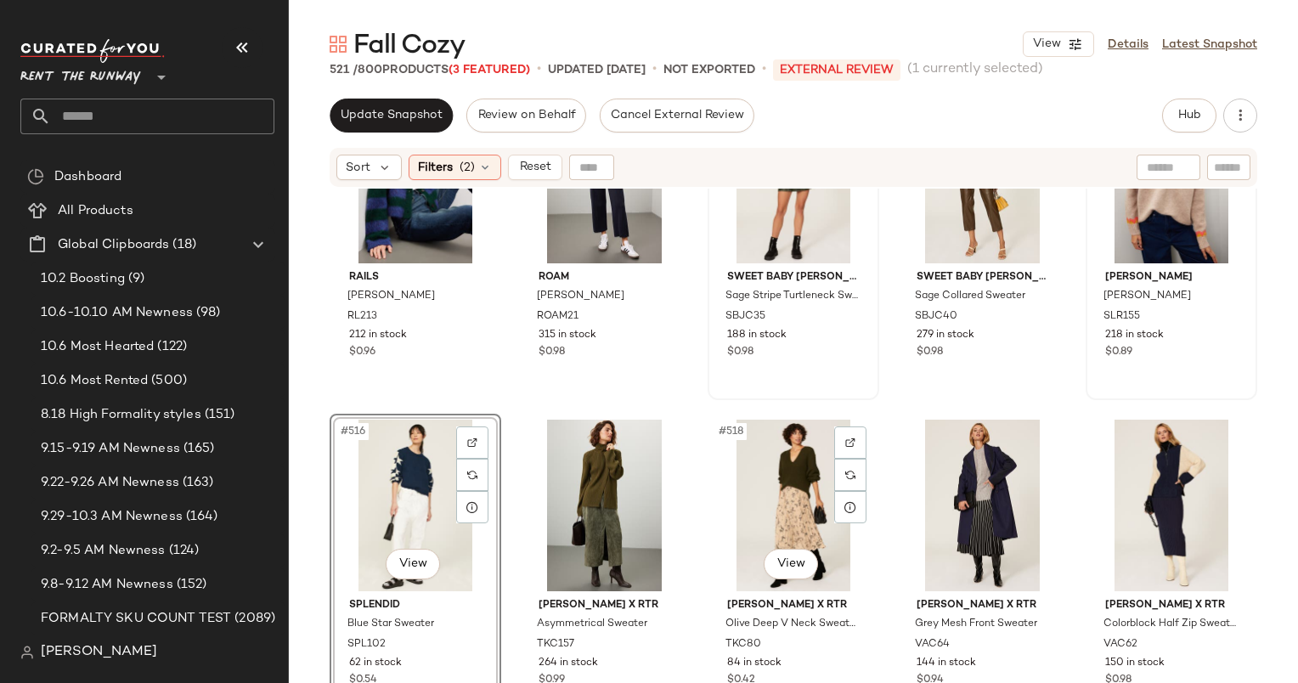
scroll to position [33574, 0]
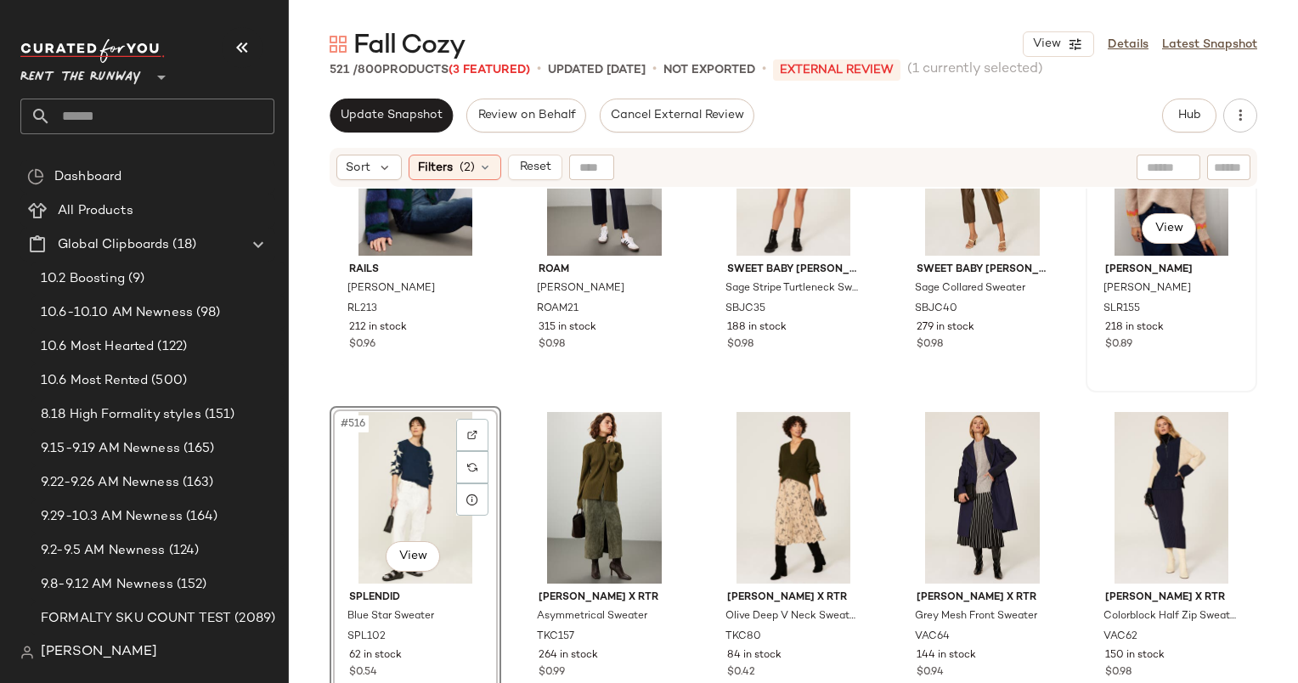
click at [1097, 242] on div "#515 View" at bounding box center [1172, 170] width 160 height 172
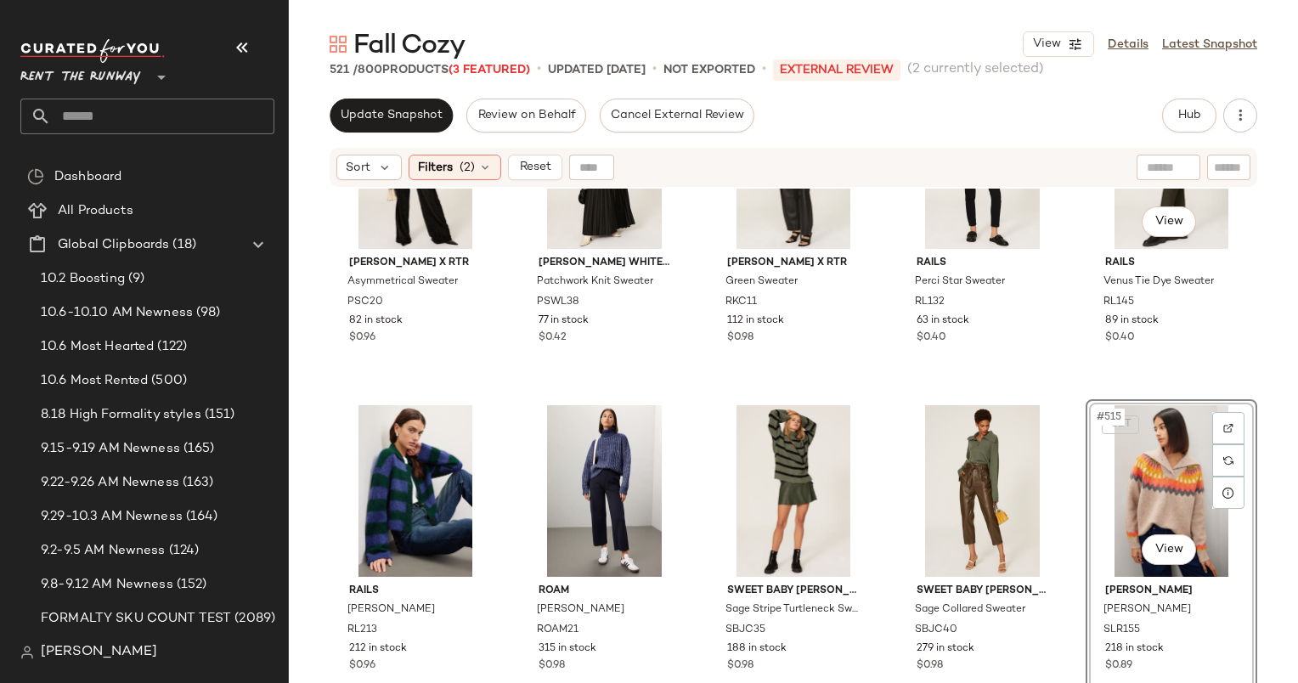
scroll to position [33256, 0]
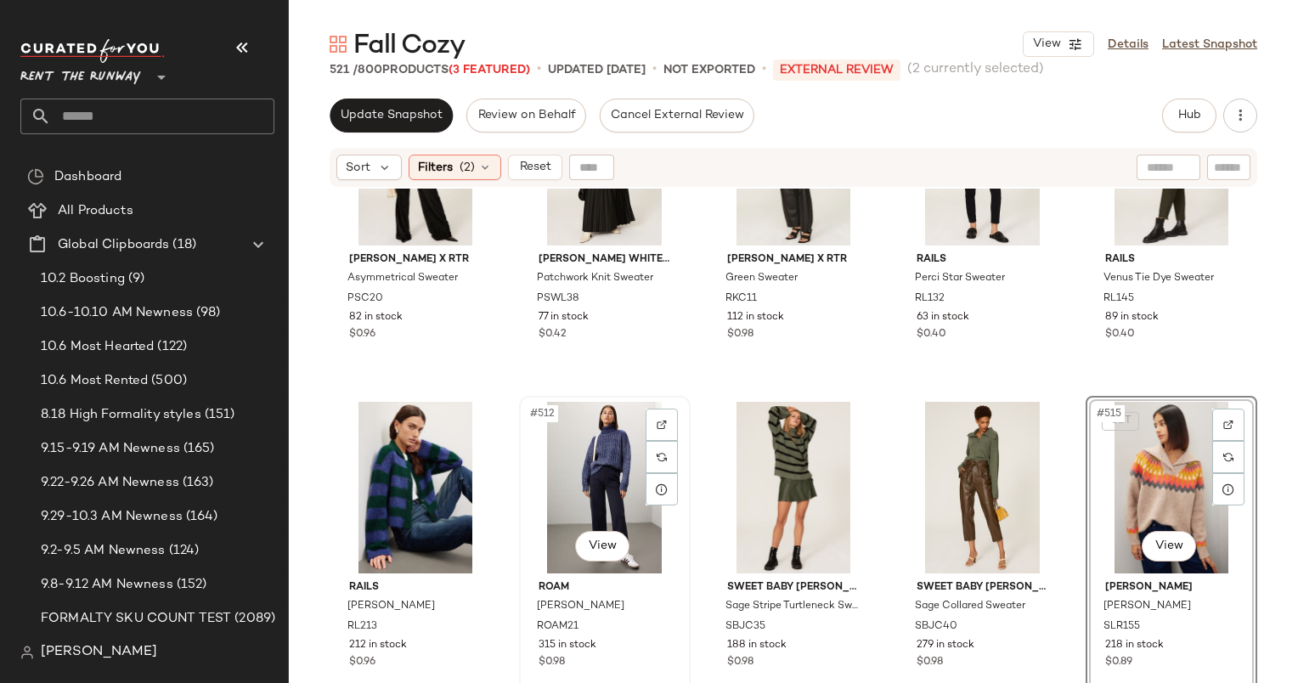
click at [584, 429] on div "#512 View" at bounding box center [605, 488] width 160 height 172
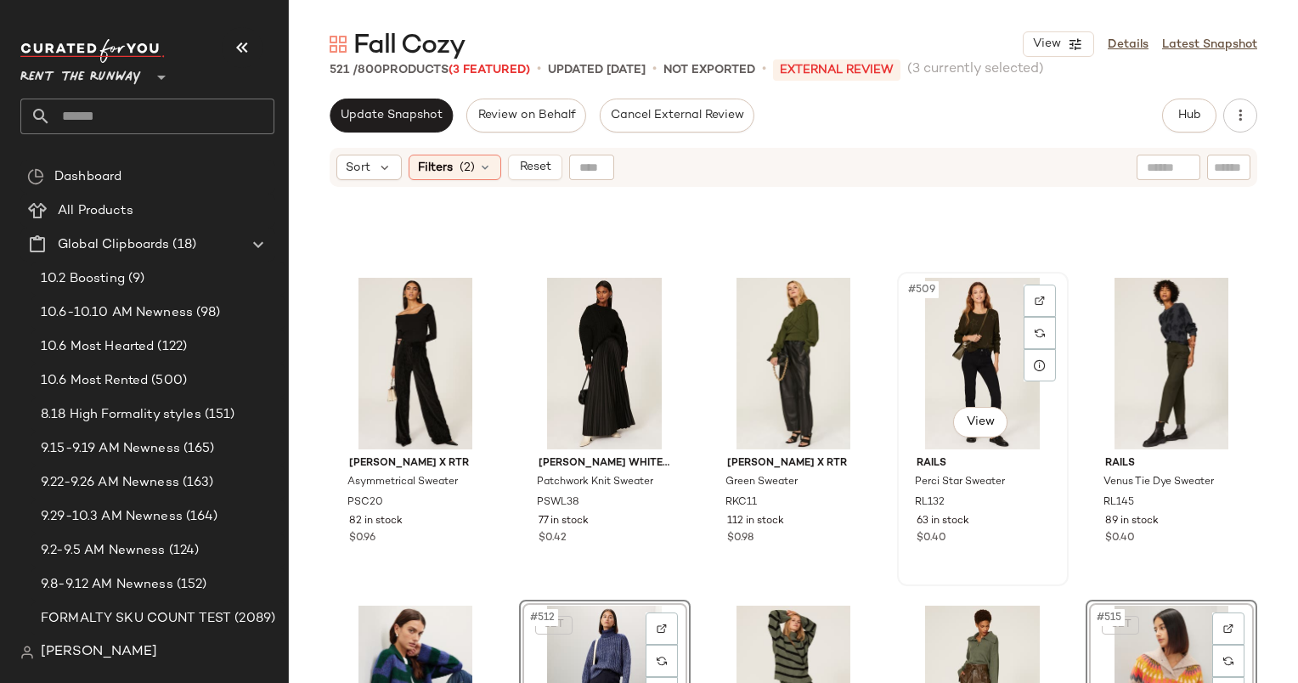
scroll to position [32979, 0]
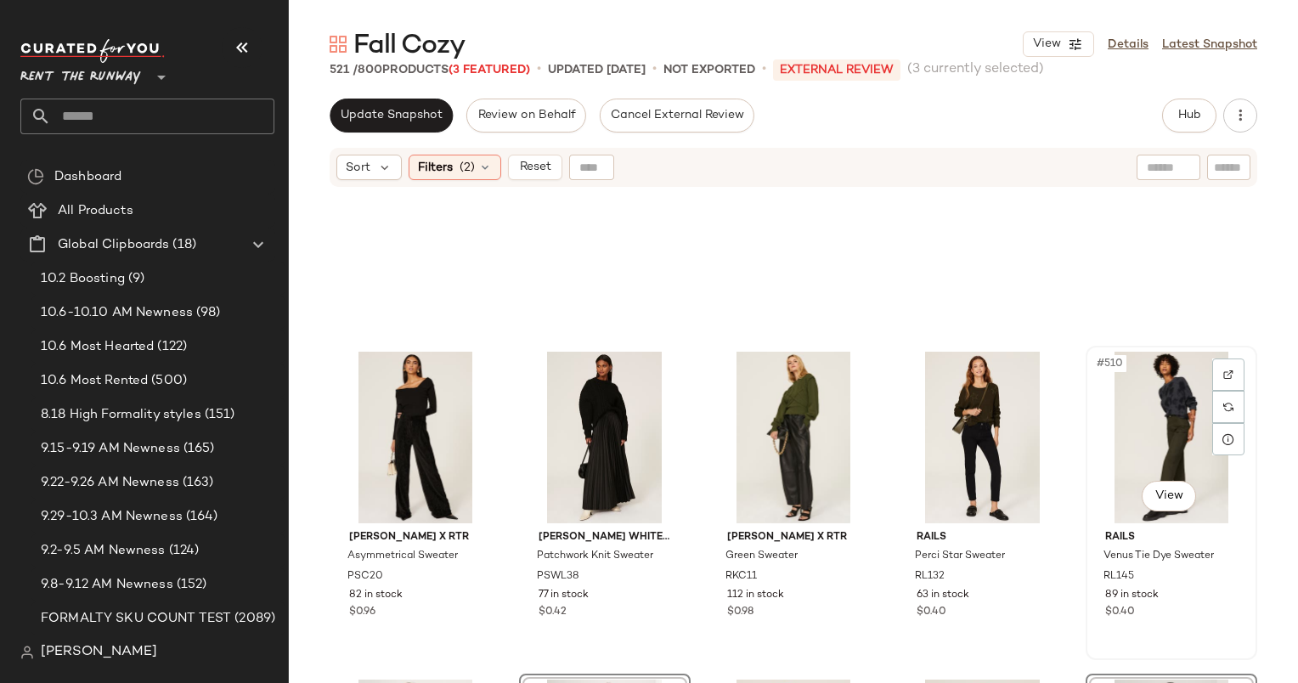
click at [1154, 399] on div "#510 View" at bounding box center [1172, 438] width 160 height 172
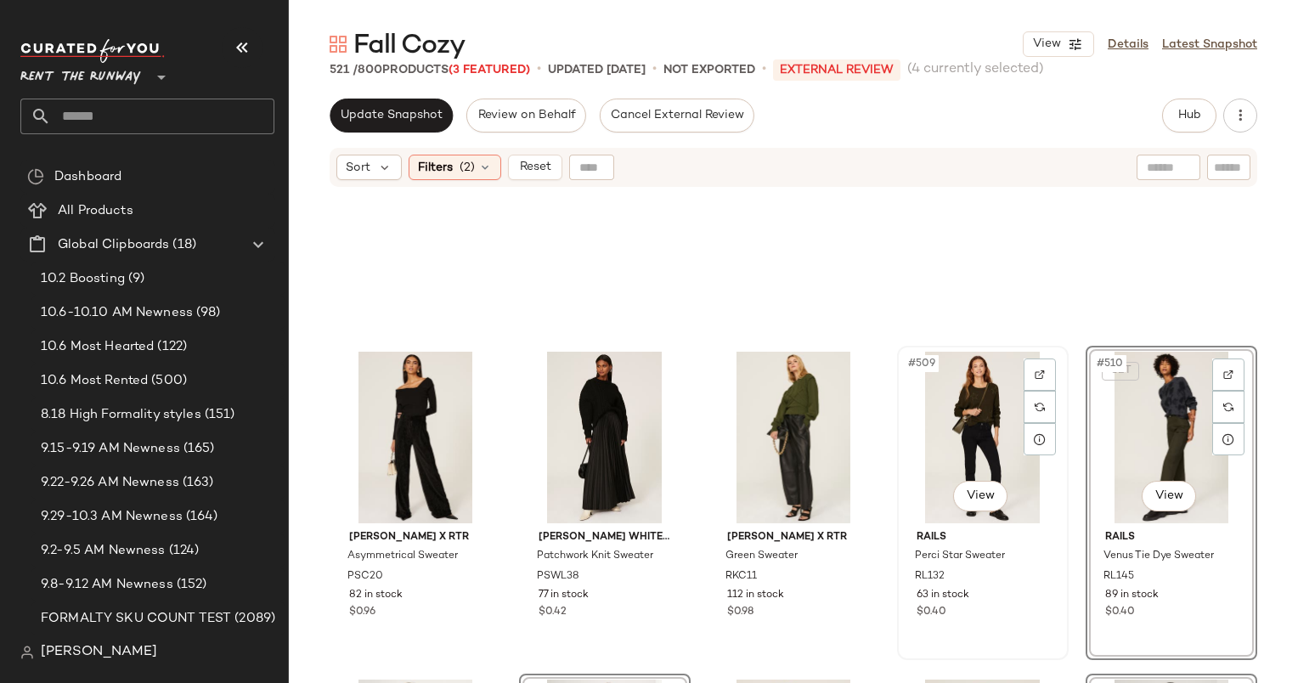
click at [975, 398] on div "#509 View" at bounding box center [983, 438] width 160 height 172
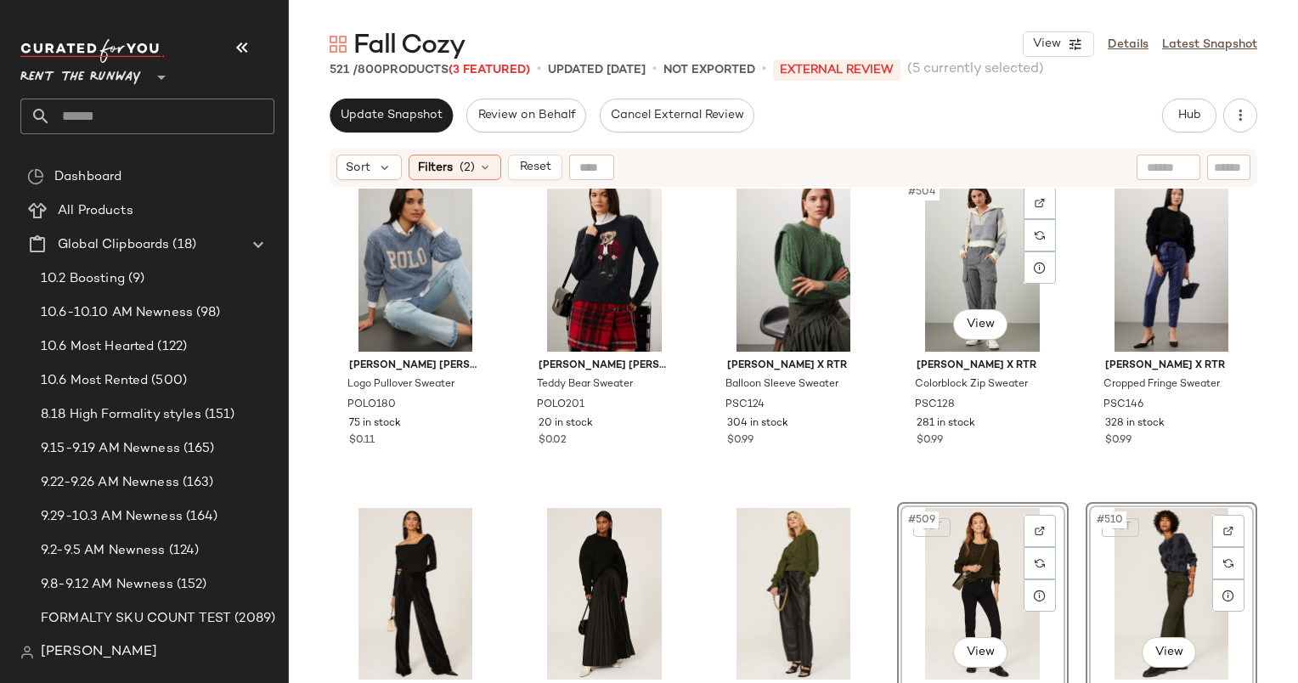
scroll to position [32648, 0]
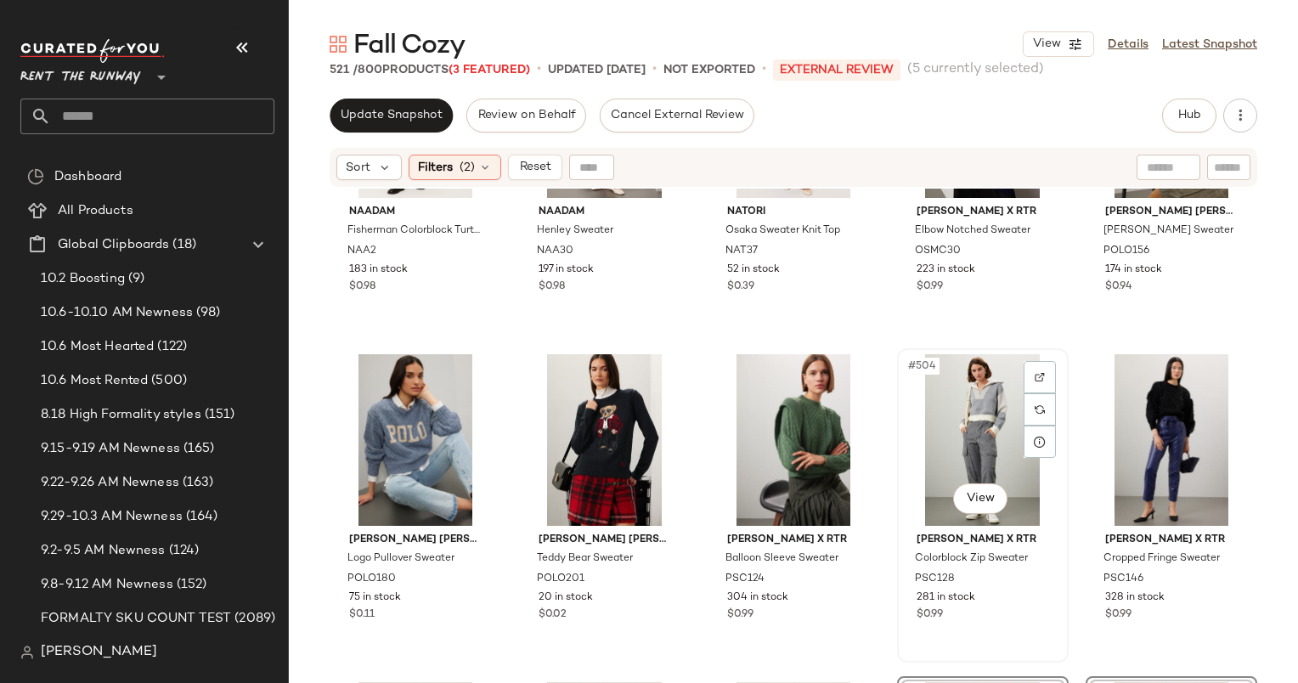
click at [968, 435] on div "#504 View" at bounding box center [983, 440] width 160 height 172
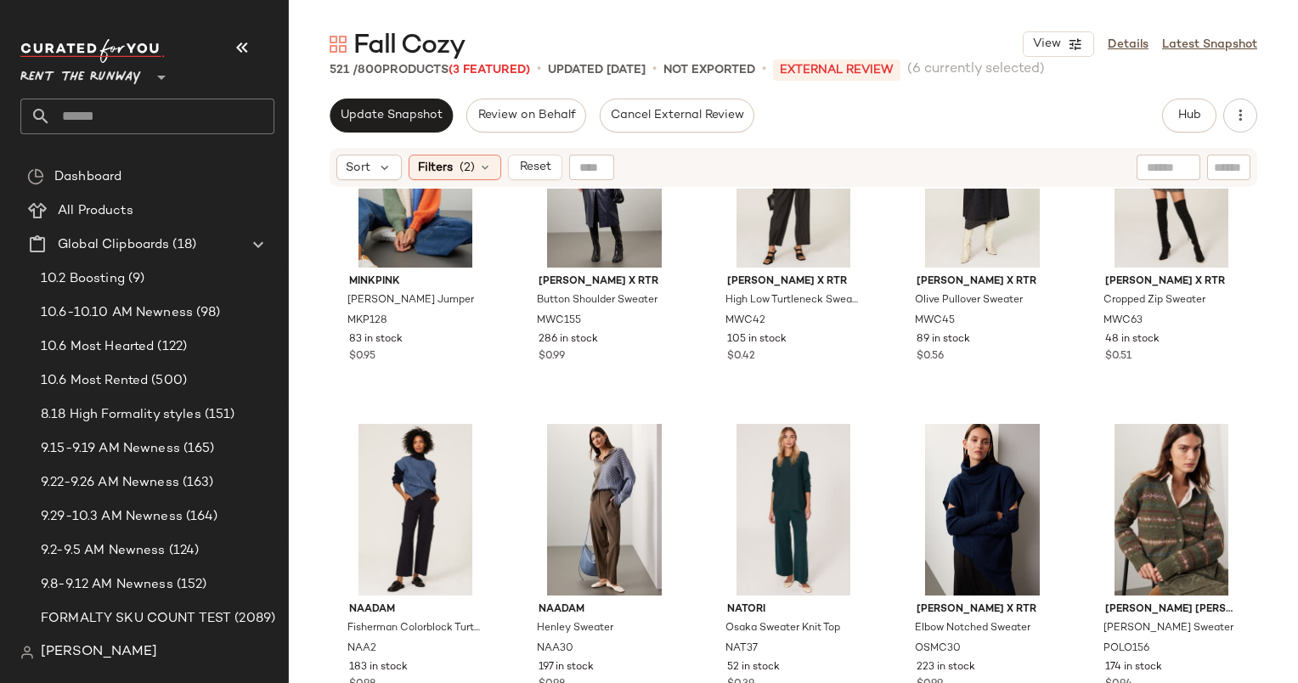
scroll to position [32251, 0]
click at [586, 519] on div "#497 View" at bounding box center [605, 510] width 160 height 172
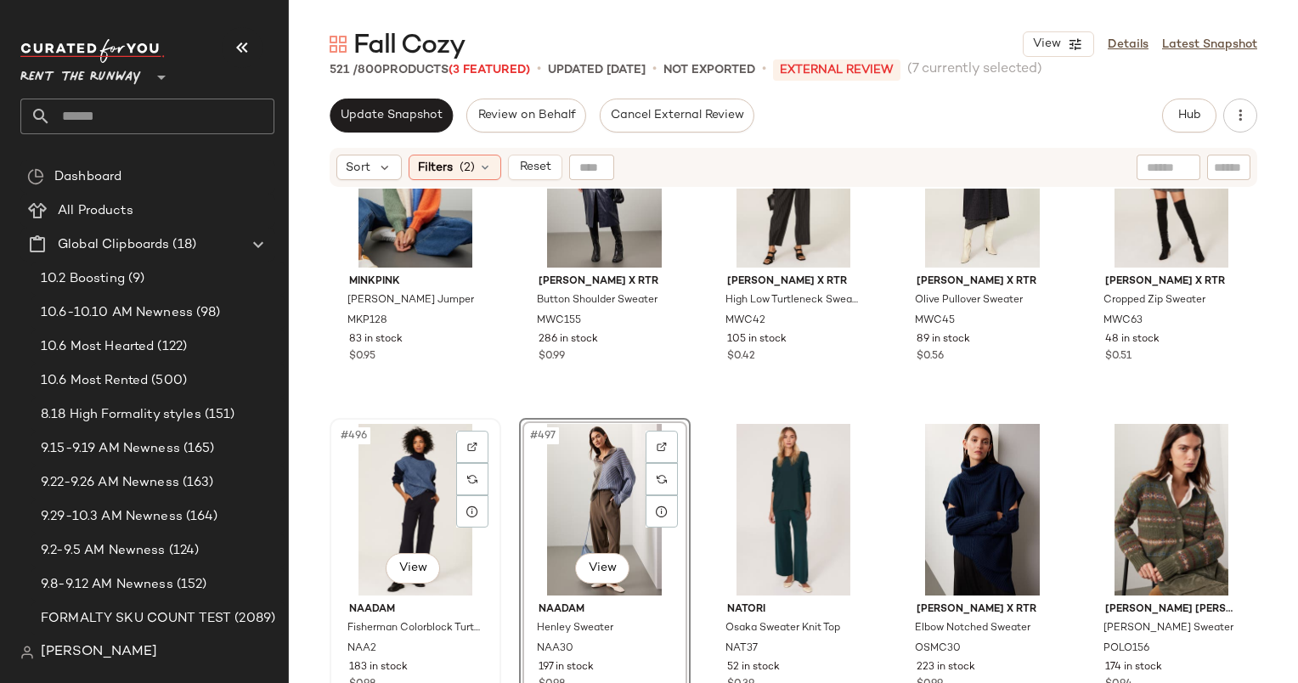
click at [418, 483] on div "#496 View" at bounding box center [416, 510] width 160 height 172
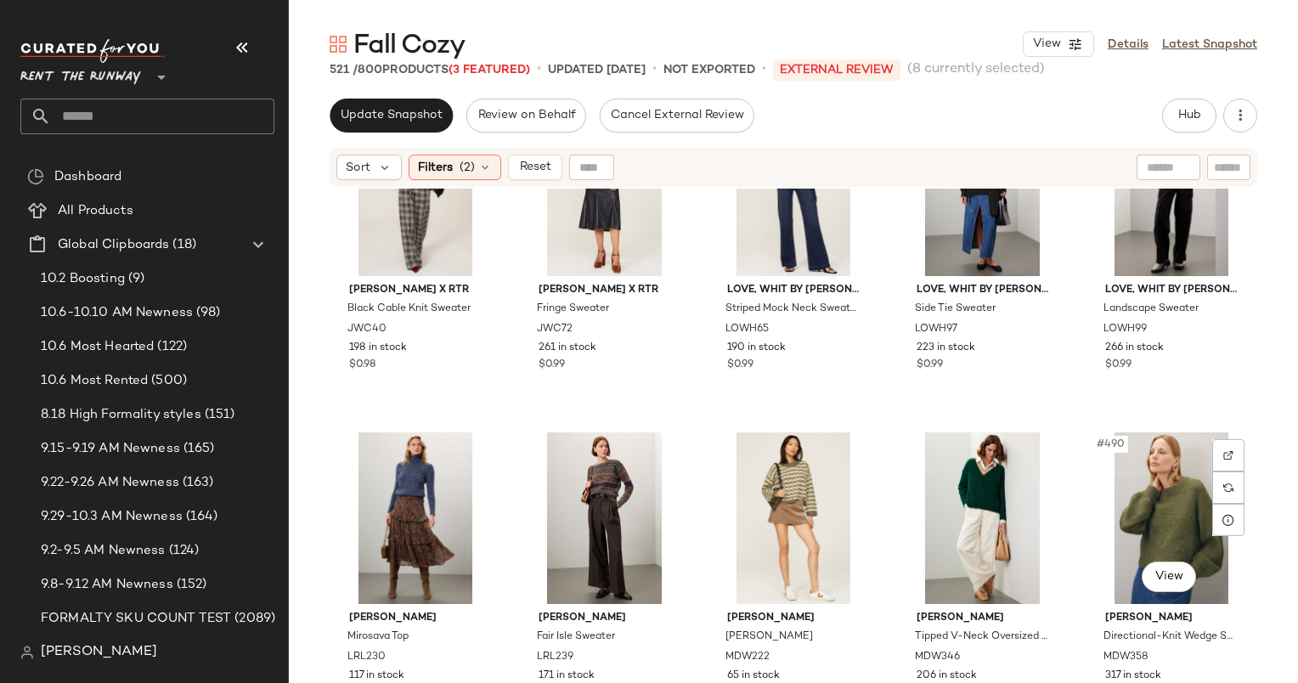
scroll to position [31585, 0]
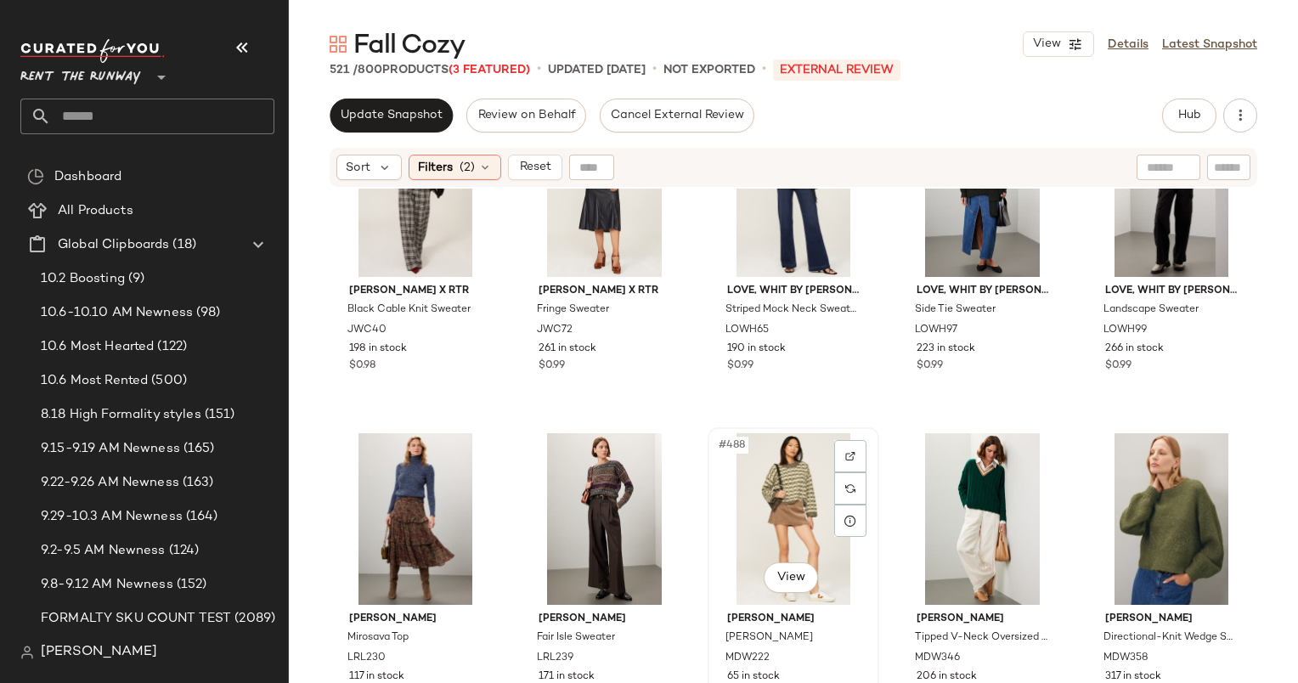
click at [760, 505] on div "#488 View" at bounding box center [794, 519] width 160 height 172
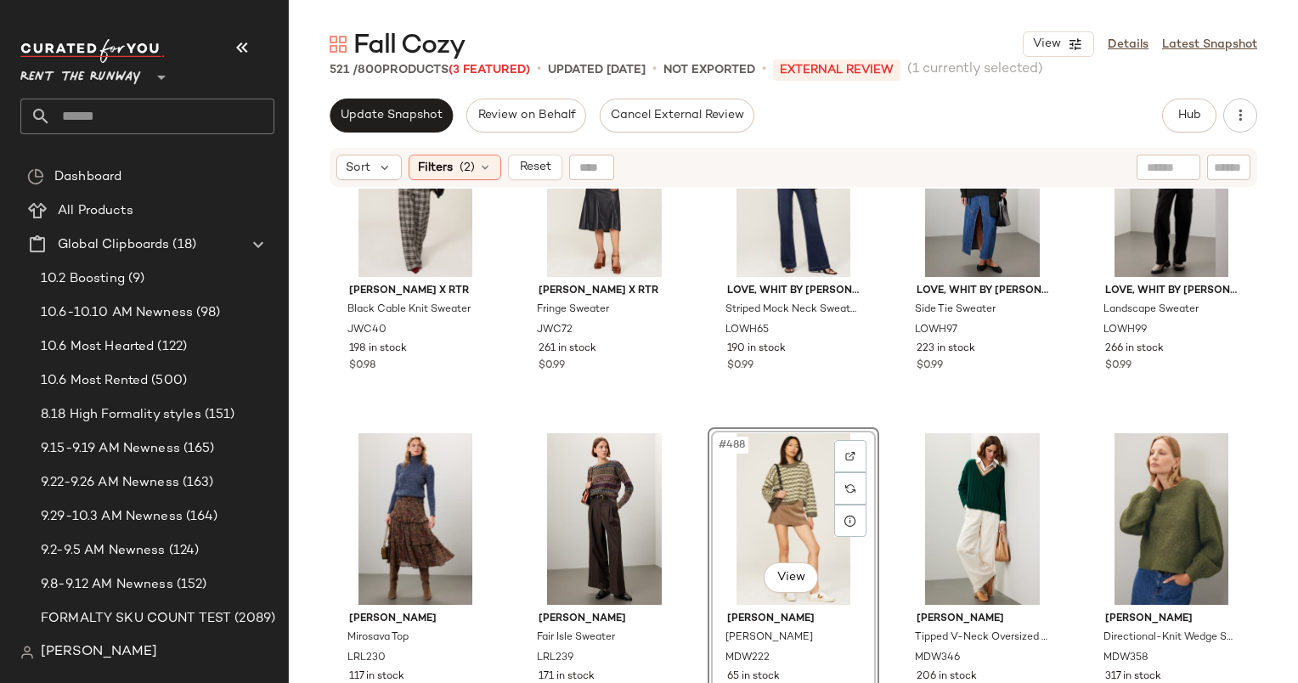
click at [760, 505] on div "#488 View" at bounding box center [794, 519] width 160 height 172
